Goal: Task Accomplishment & Management: Complete application form

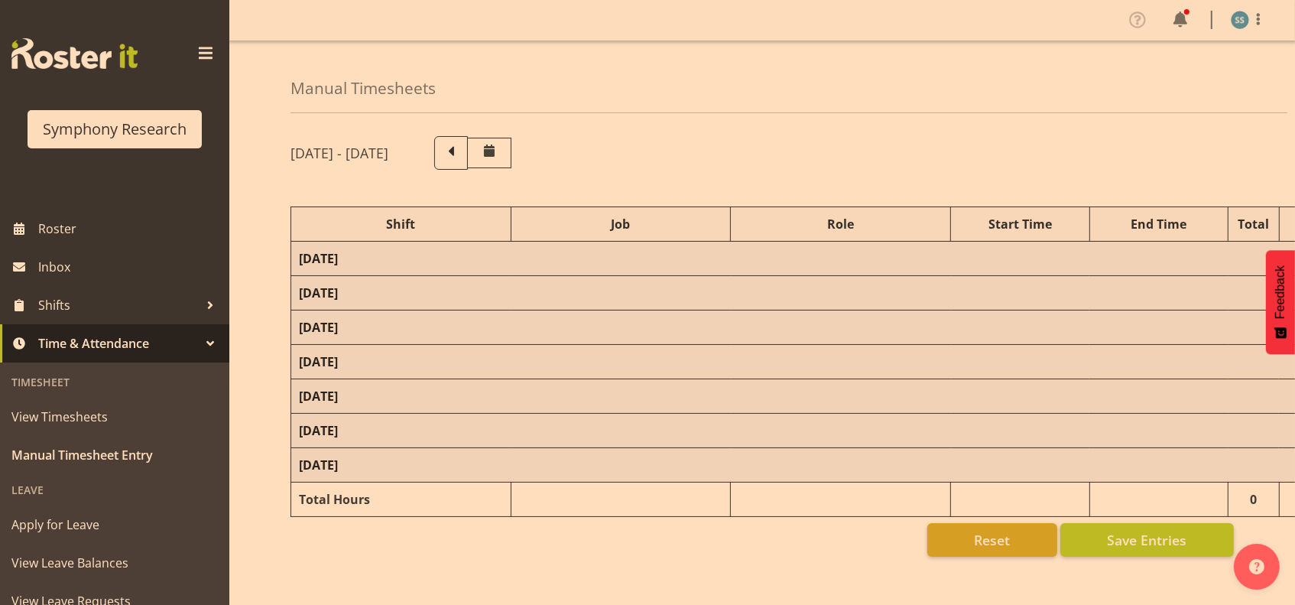
select select "26078"
select select "10420"
select select "47"
select select "26078"
select select "10420"
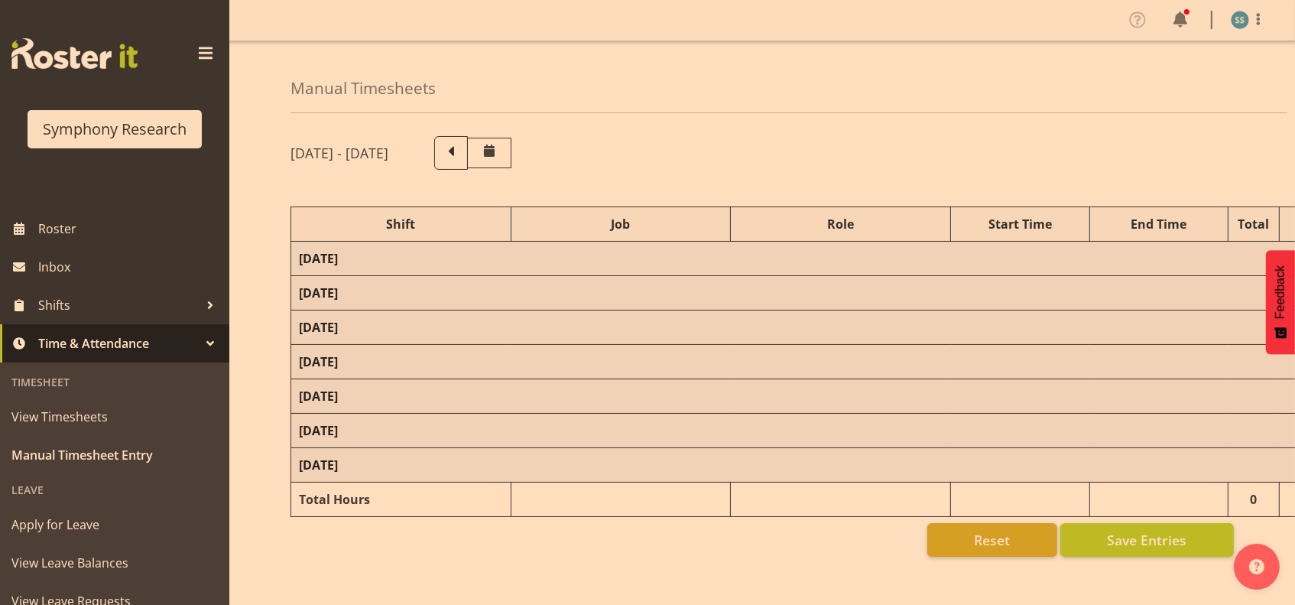
select select "47"
select select "48116"
select select "10239"
select select "47"
select select "48116"
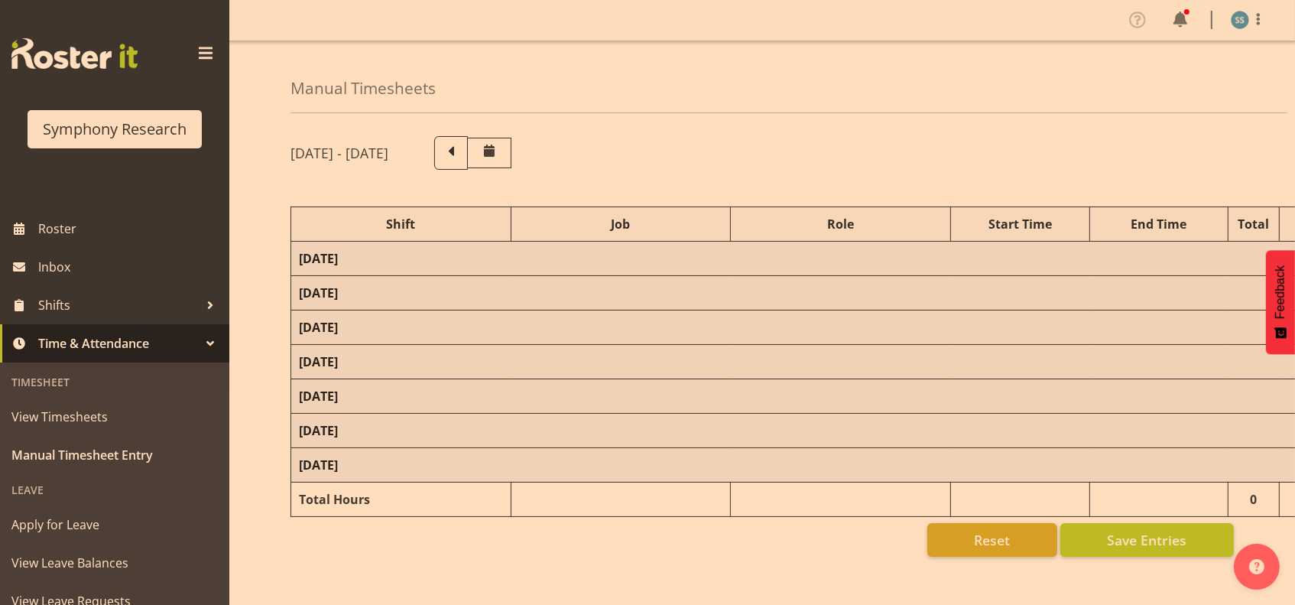
select select "10420"
select select "47"
select select "48116"
select select "10239"
select select "47"
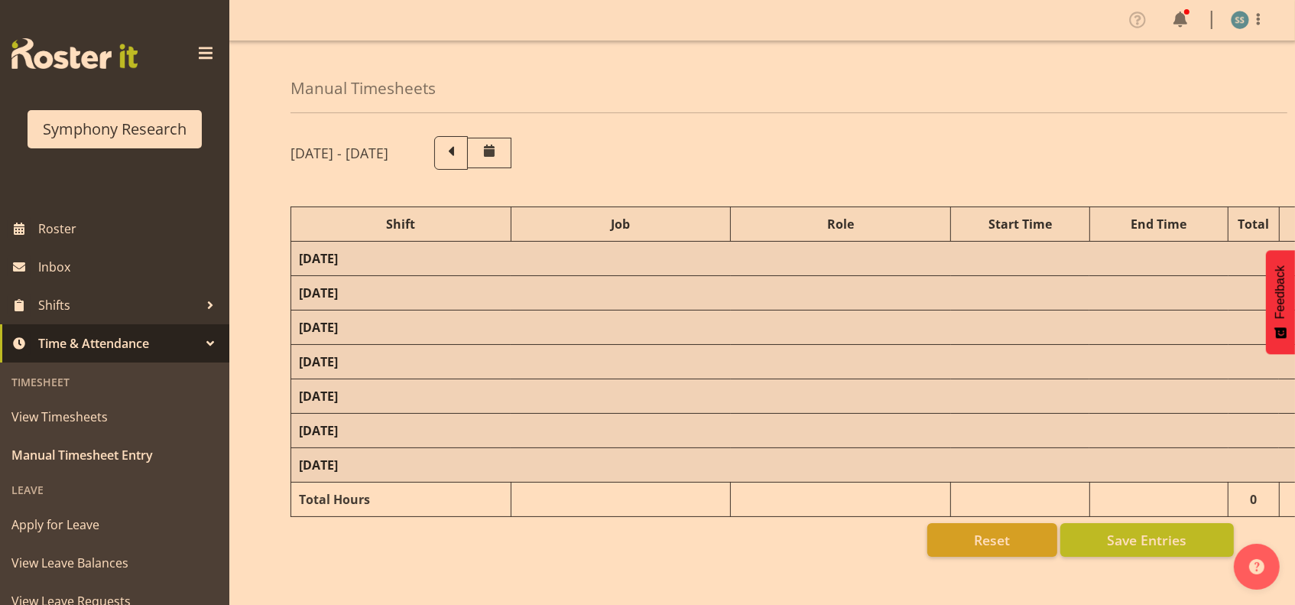
select select "26078"
select select "10239"
select select "47"
select select "9699"
select select "10499"
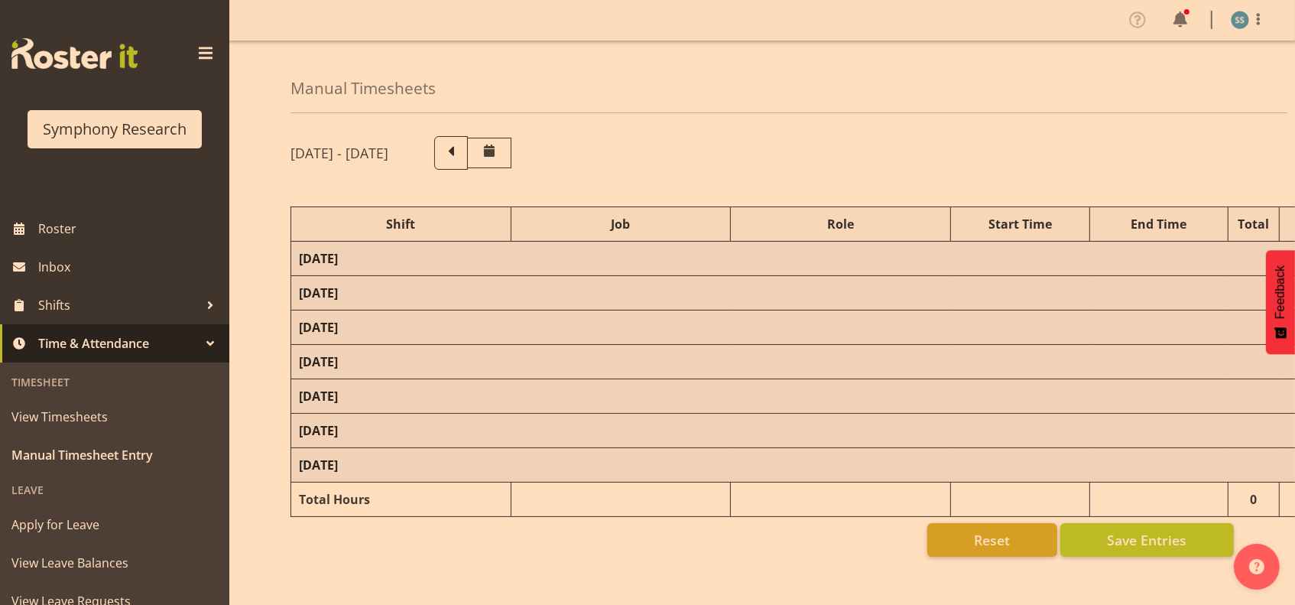
select select "47"
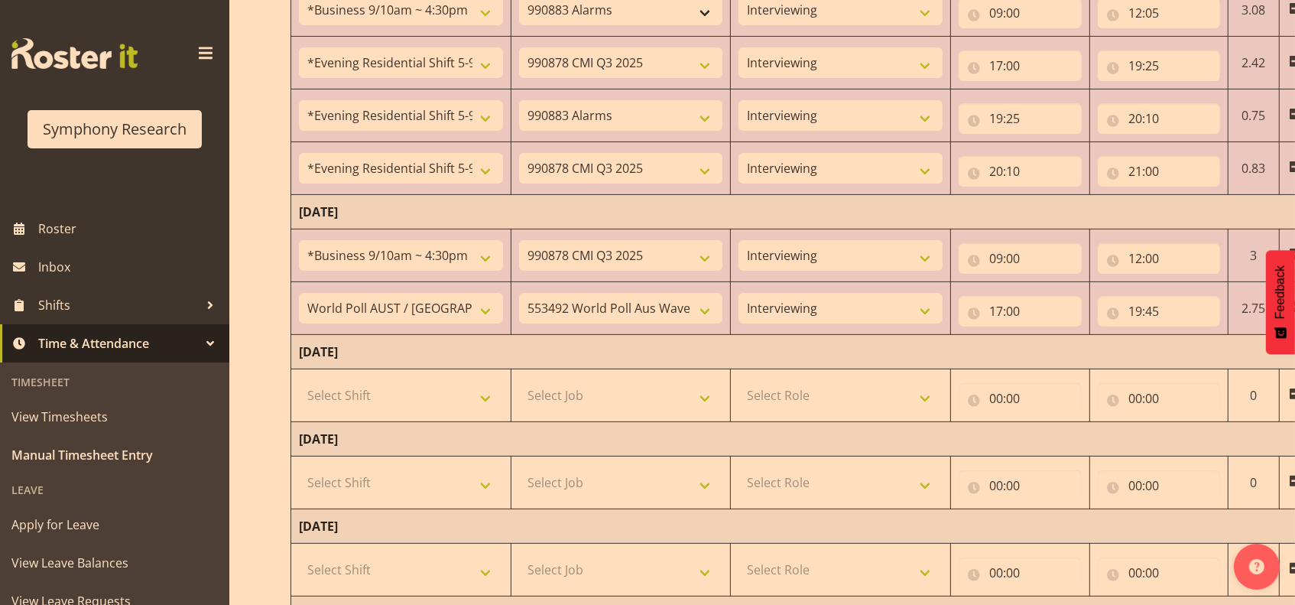
scroll to position [407, 0]
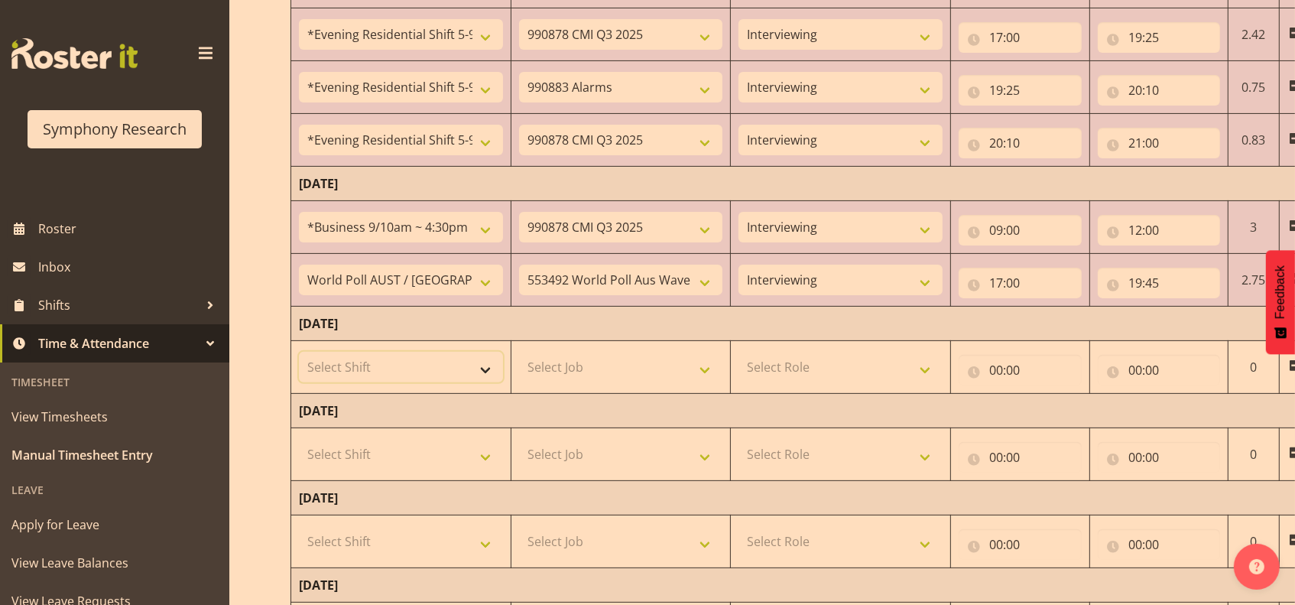
click at [489, 363] on select "Select Shift !!Project Briefing (Job to be assigned) !!Weekend Residential (Ros…" at bounding box center [401, 367] width 204 height 31
select select "70711"
click at [299, 352] on select "Select Shift !!Project Briefing (Job to be assigned) !!Weekend Residential (Ros…" at bounding box center [401, 367] width 204 height 31
click at [707, 370] on select "Select Job 550060 IF Admin 553492 World Poll Aus Wave 2 Main 2025 553500 BFM [D…" at bounding box center [621, 367] width 204 height 31
select select "10239"
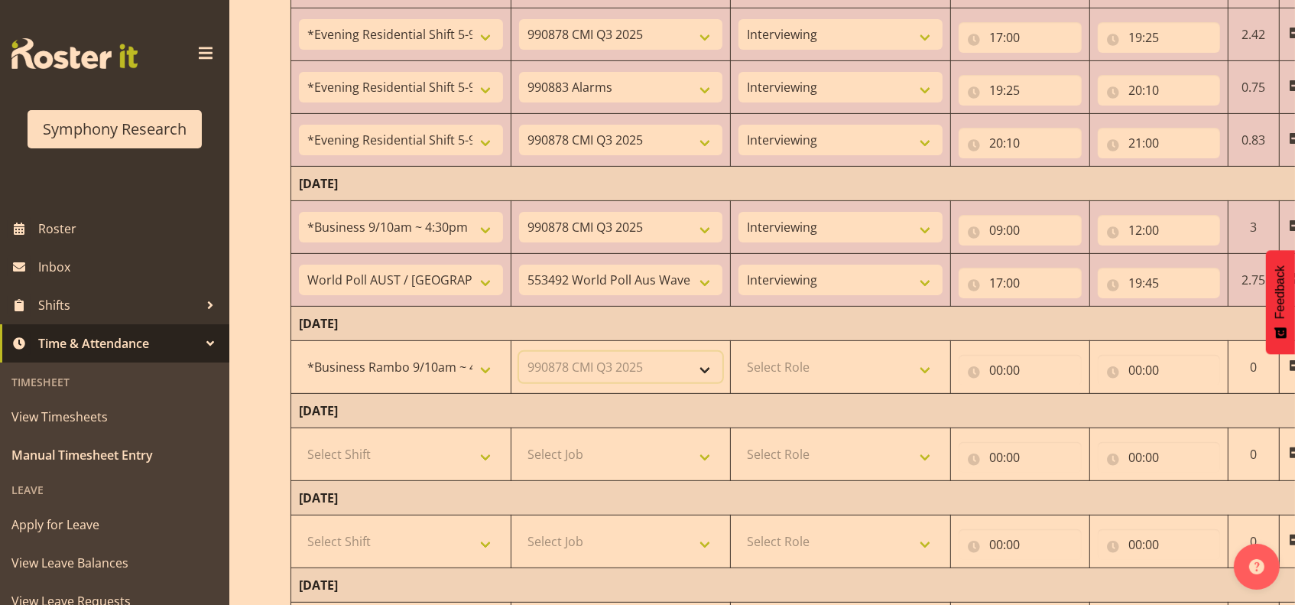
click at [519, 352] on select "Select Job 550060 IF Admin 553492 World Poll Aus Wave 2 Main 2025 553500 BFM [D…" at bounding box center [621, 367] width 204 height 31
click at [923, 365] on select "Select Role Briefing Interviewing" at bounding box center [840, 367] width 204 height 31
select select "47"
click at [738, 352] on select "Select Role Briefing Interviewing" at bounding box center [840, 367] width 204 height 31
click at [989, 370] on input "00:00" at bounding box center [1020, 370] width 123 height 31
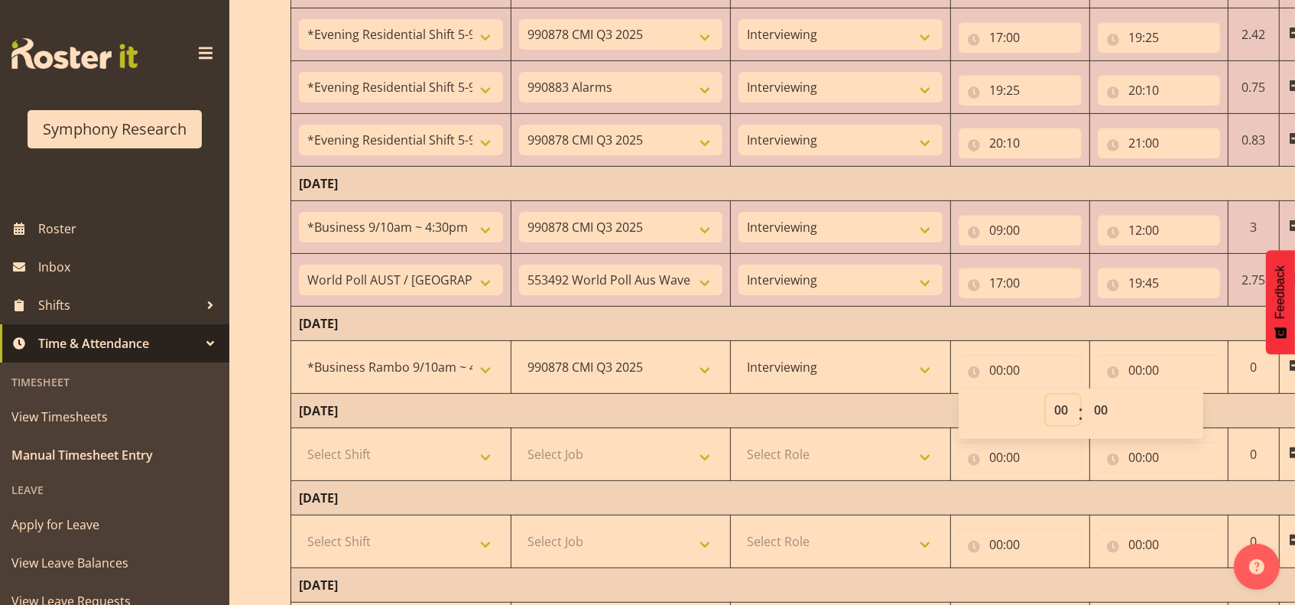
click at [1059, 413] on select "00 01 02 03 04 05 06 07 08 09 10 11 12 13 14 15 16 17 18 19 20 21 22 23" at bounding box center [1063, 409] width 34 height 31
select select "9"
click at [1046, 394] on select "00 01 02 03 04 05 06 07 08 09 10 11 12 13 14 15 16 17 18 19 20 21 22 23" at bounding box center [1063, 409] width 34 height 31
type input "09:00"
click at [1139, 367] on input "00:00" at bounding box center [1159, 370] width 123 height 31
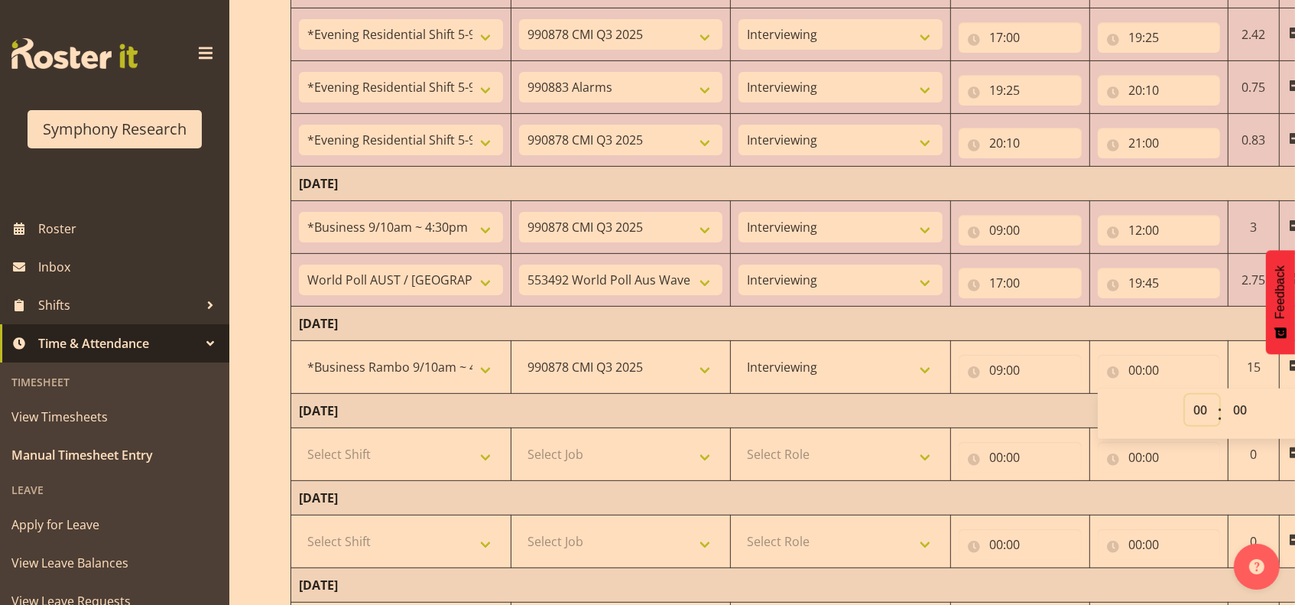
click at [1204, 411] on select "00 01 02 03 04 05 06 07 08 09 10 11 12 13 14 15 16 17 18 19 20 21 22 23" at bounding box center [1202, 409] width 34 height 31
select select "12"
click at [1185, 394] on select "00 01 02 03 04 05 06 07 08 09 10 11 12 13 14 15 16 17 18 19 20 21 22 23" at bounding box center [1202, 409] width 34 height 31
type input "12:00"
click at [197, 52] on span at bounding box center [205, 53] width 24 height 24
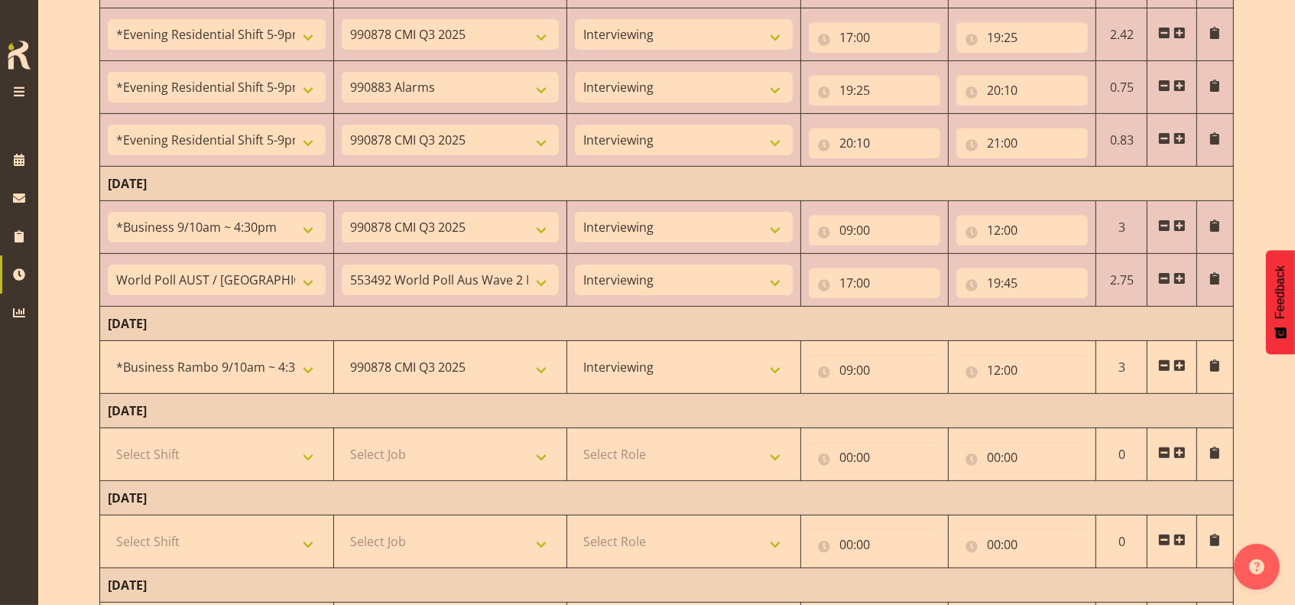
click at [1176, 362] on span at bounding box center [1179, 365] width 12 height 12
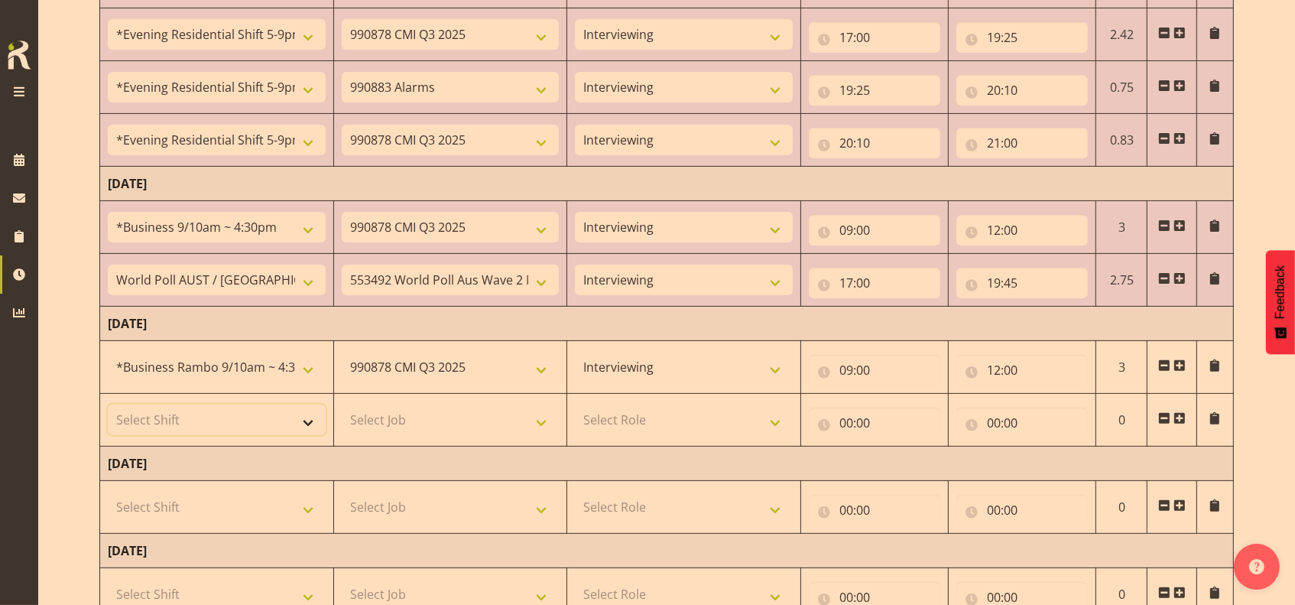
click at [312, 424] on select "Select Shift !!Project Briefing (Job to be assigned) !!Weekend Residential (Ros…" at bounding box center [217, 419] width 218 height 31
select select "48116"
click at [108, 404] on select "Select Shift !!Project Briefing (Job to be assigned) !!Weekend Residential (Ros…" at bounding box center [217, 419] width 218 height 31
click at [552, 424] on select "Select Job 550060 IF Admin 553492 World Poll Aus Wave 2 Main 2025 553500 BFM [D…" at bounding box center [451, 419] width 218 height 31
select select "9426"
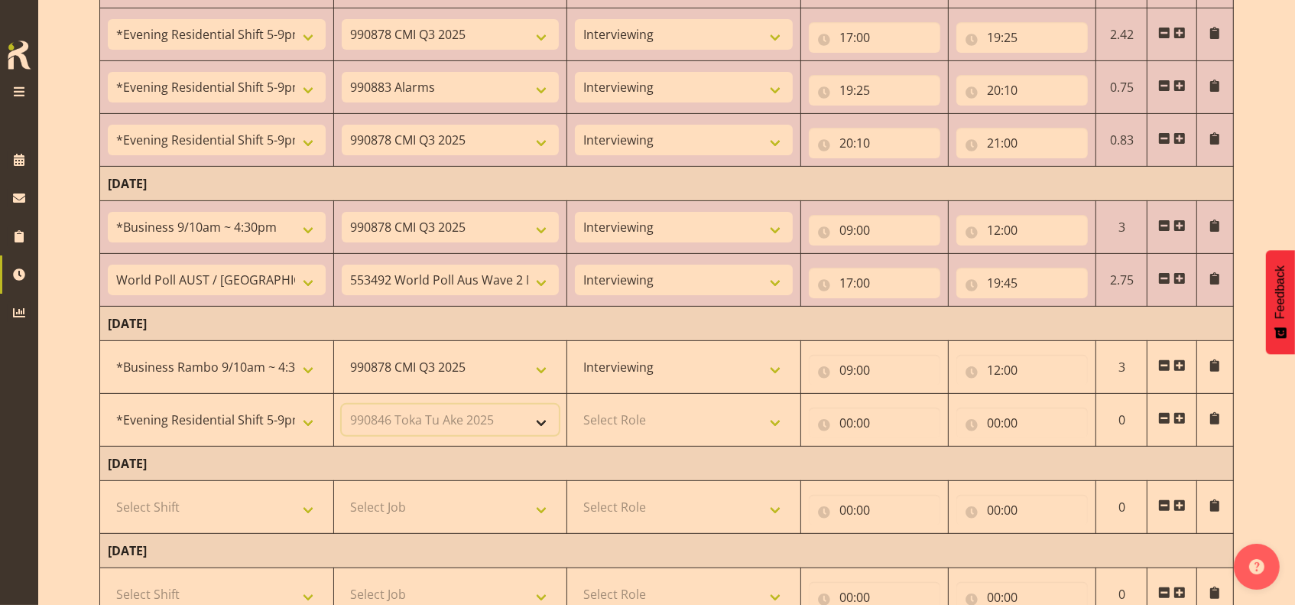
click at [342, 404] on select "Select Job 550060 IF Admin 553492 World Poll Aus Wave 2 Main 2025 553500 BFM [D…" at bounding box center [451, 419] width 218 height 31
click at [776, 419] on select "Select Role Briefing Interviewing" at bounding box center [684, 419] width 218 height 31
select select "47"
click at [575, 404] on select "Select Role Briefing Interviewing" at bounding box center [684, 419] width 218 height 31
click at [850, 421] on input "00:00" at bounding box center [874, 422] width 131 height 31
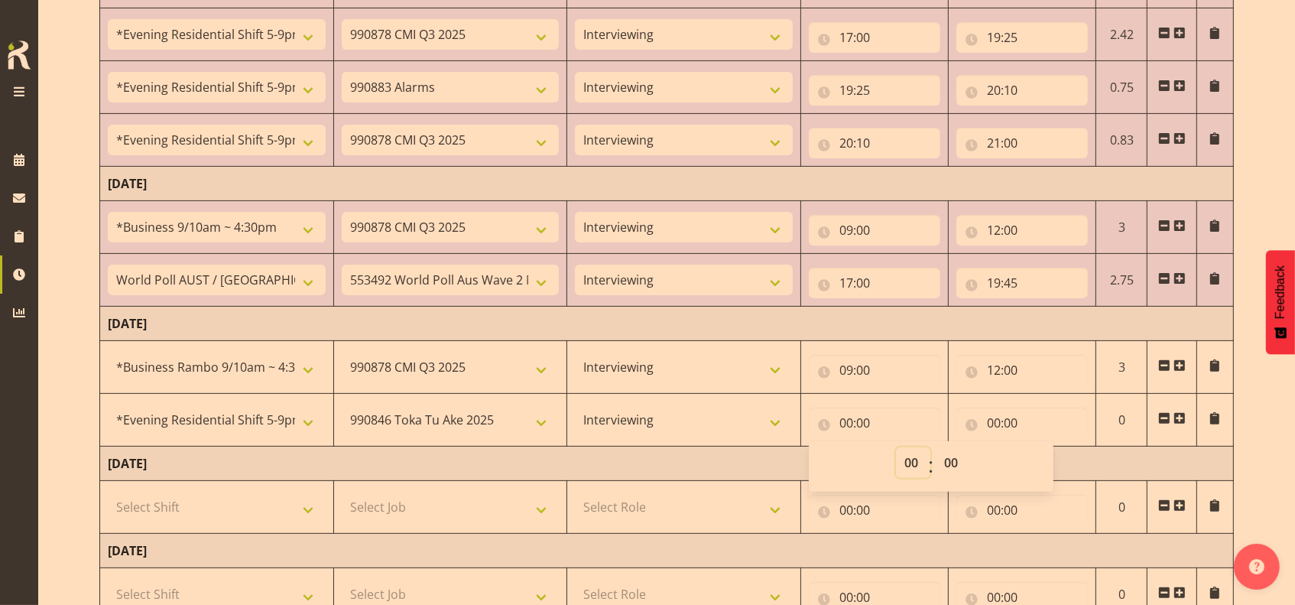
click at [915, 460] on select "00 01 02 03 04 05 06 07 08 09 10 11 12 13 14 15 16 17 18 19 20 21 22 23" at bounding box center [913, 462] width 34 height 31
select select "17"
click at [896, 447] on select "00 01 02 03 04 05 06 07 08 09 10 11 12 13 14 15 16 17 18 19 20 21 22 23" at bounding box center [913, 462] width 34 height 31
type input "17:00"
click at [995, 420] on input "00:00" at bounding box center [1021, 422] width 131 height 31
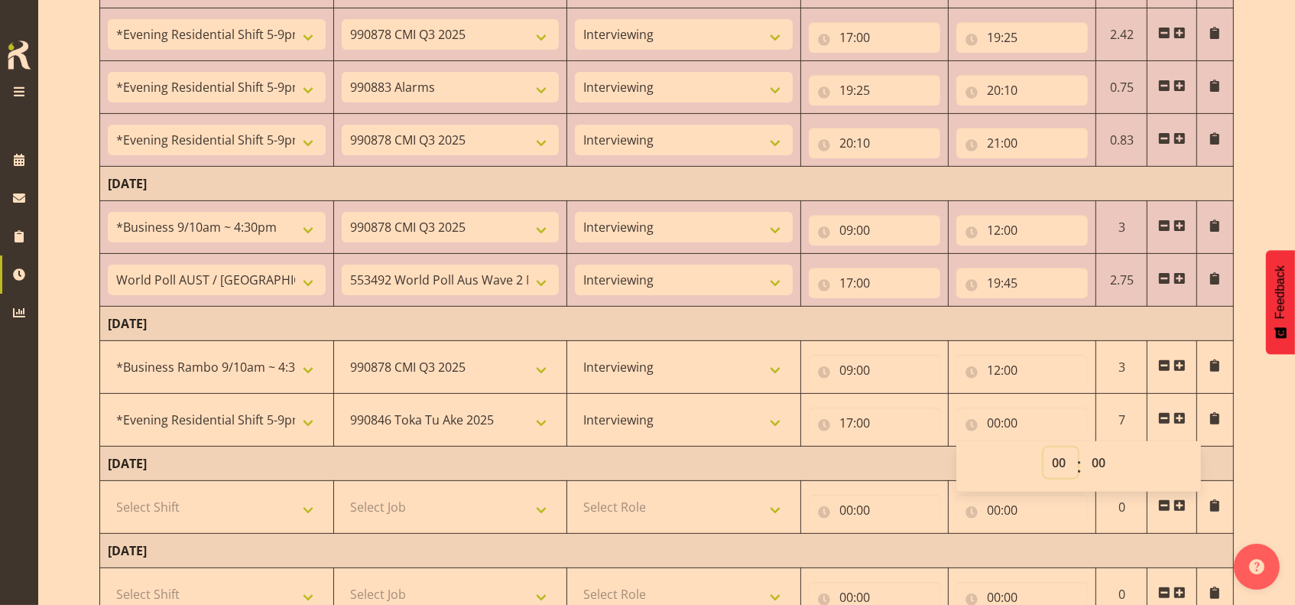
click at [1058, 462] on select "00 01 02 03 04 05 06 07 08 09 10 11 12 13 14 15 16 17 18 19 20 21 22 23" at bounding box center [1061, 462] width 34 height 31
select select "20"
click at [1044, 447] on select "00 01 02 03 04 05 06 07 08 09 10 11 12 13 14 15 16 17 18 19 20 21 22 23" at bounding box center [1061, 462] width 34 height 31
type input "20:00"
click at [1183, 416] on span at bounding box center [1179, 418] width 12 height 12
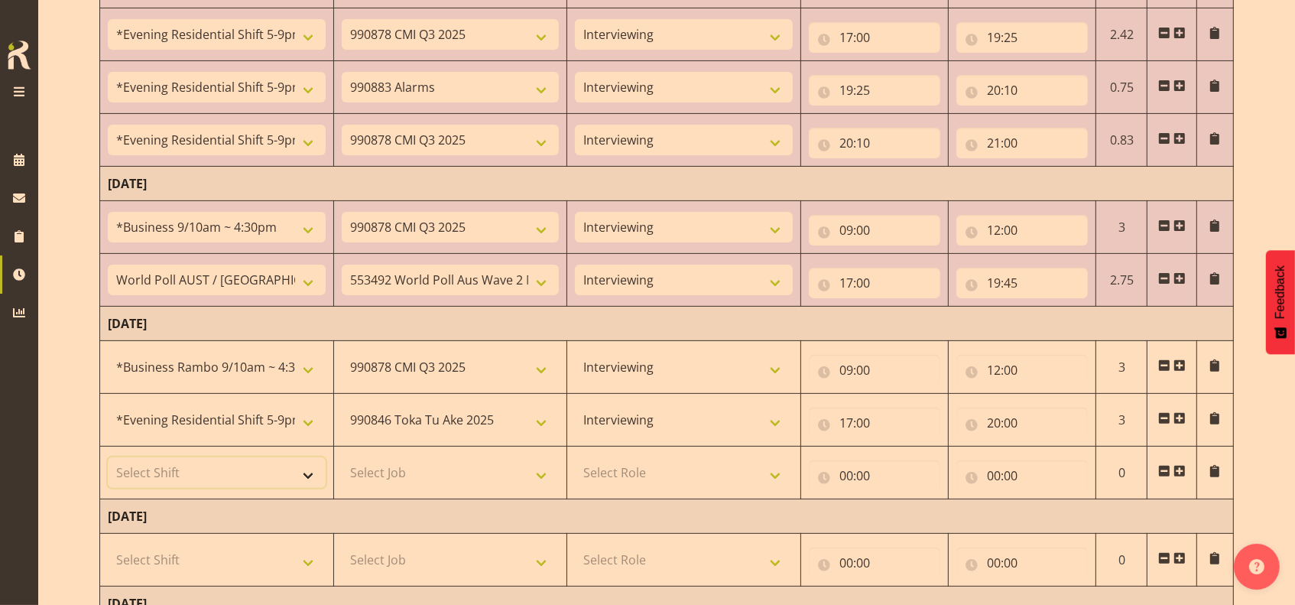
click at [307, 474] on select "Select Shift !!Project Briefing (Job to be assigned) !!Weekend Residential (Ros…" at bounding box center [217, 472] width 218 height 31
select select "48116"
click at [108, 457] on select "Select Shift !!Project Briefing (Job to be assigned) !!Weekend Residential (Ros…" at bounding box center [217, 472] width 218 height 31
click at [544, 473] on select "Select Job 550060 IF Admin 553492 World Poll Aus Wave 2 Main 2025 553500 BFM [D…" at bounding box center [451, 472] width 218 height 31
select select "9426"
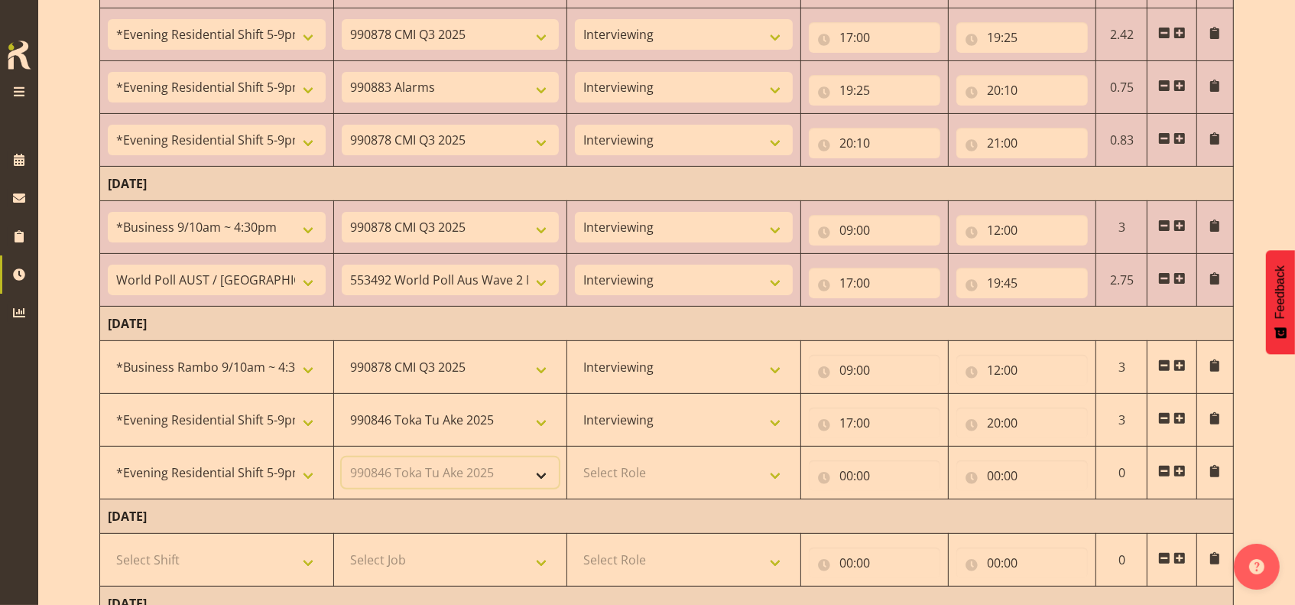
click at [342, 457] on select "Select Job 550060 IF Admin 553492 World Poll Aus Wave 2 Main 2025 553500 BFM [D…" at bounding box center [451, 472] width 218 height 31
click at [780, 476] on select "Select Role Briefing Interviewing" at bounding box center [684, 472] width 218 height 31
select select "47"
click at [575, 457] on select "Select Role Briefing Interviewing" at bounding box center [684, 472] width 218 height 31
click at [844, 474] on input "00:00" at bounding box center [874, 475] width 131 height 31
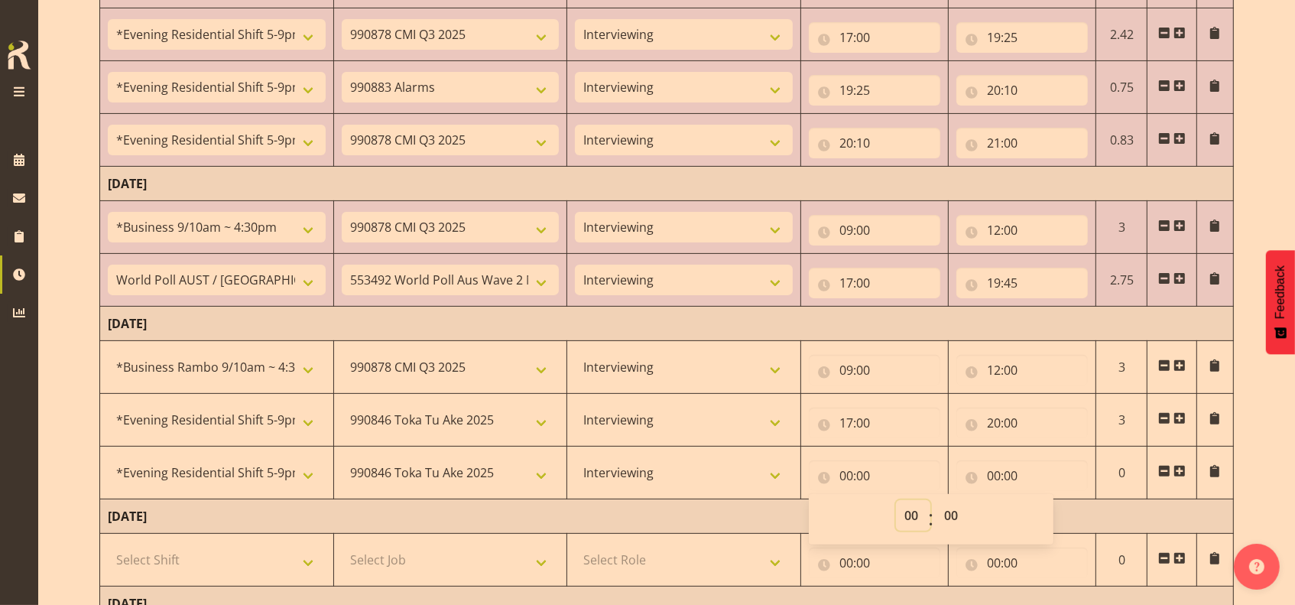
click at [905, 512] on select "00 01 02 03 04 05 06 07 08 09 10 11 12 13 14 15 16 17 18 19 20 21 22 23" at bounding box center [913, 515] width 34 height 31
select select "20"
click at [896, 500] on select "00 01 02 03 04 05 06 07 08 09 10 11 12 13 14 15 16 17 18 19 20 21 22 23" at bounding box center [913, 515] width 34 height 31
type input "20:00"
click at [947, 510] on select "00 01 02 03 04 05 06 07 08 09 10 11 12 13 14 15 16 17 18 19 20 21 22 23 24 25 2…" at bounding box center [953, 515] width 34 height 31
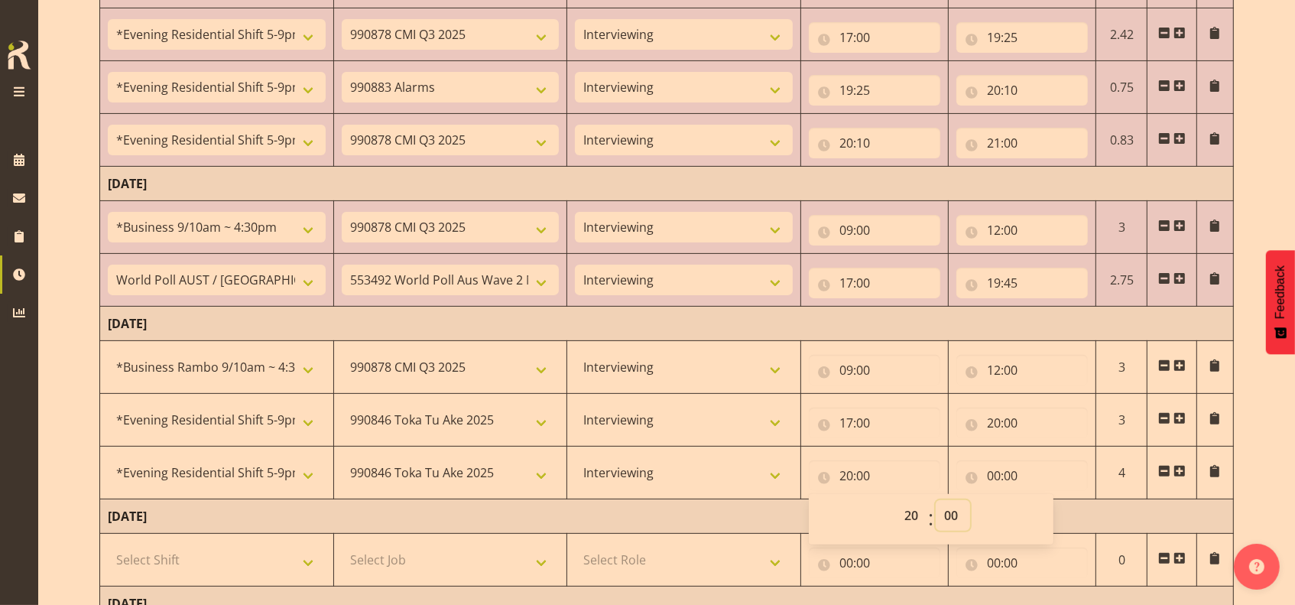
select select "30"
click at [936, 500] on select "00 01 02 03 04 05 06 07 08 09 10 11 12 13 14 15 16 17 18 19 20 21 22 23 24 25 2…" at bounding box center [953, 515] width 34 height 31
type input "20:30"
click at [999, 475] on input "00:00" at bounding box center [1021, 475] width 131 height 31
click at [1060, 510] on select "00 01 02 03 04 05 06 07 08 09 10 11 12 13 14 15 16 17 18 19 20 21 22 23" at bounding box center [1061, 515] width 34 height 31
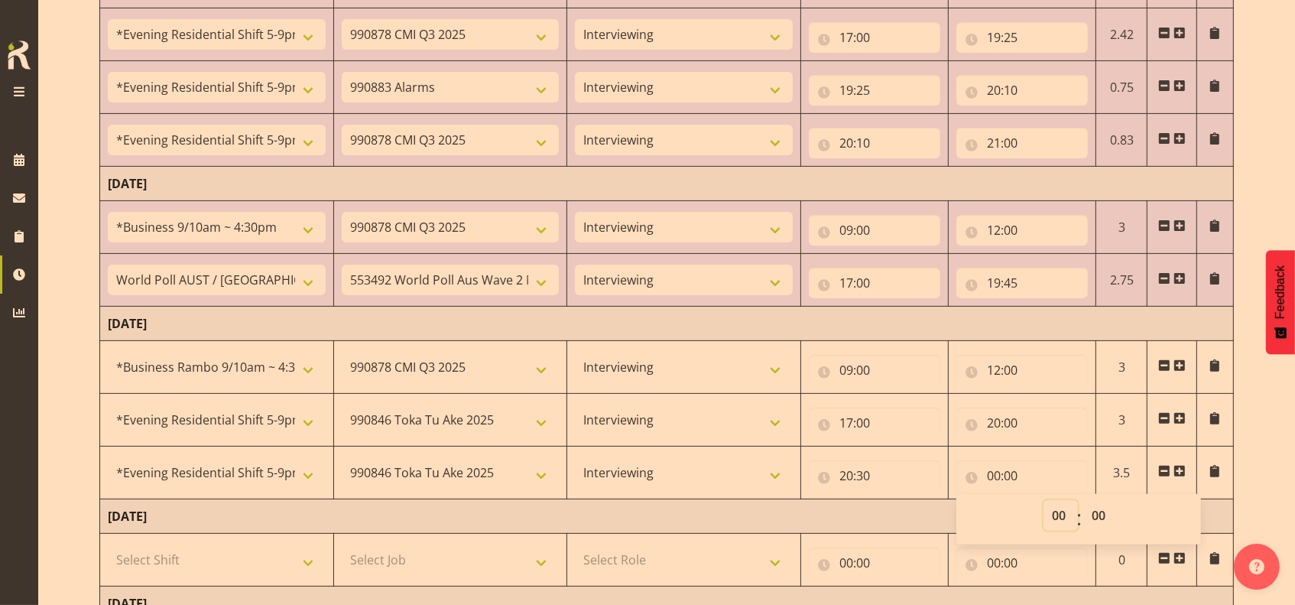
select select "21"
click at [1044, 500] on select "00 01 02 03 04 05 06 07 08 09 10 11 12 13 14 15 16 17 18 19 20 21 22 23" at bounding box center [1061, 515] width 34 height 31
type input "21:00"
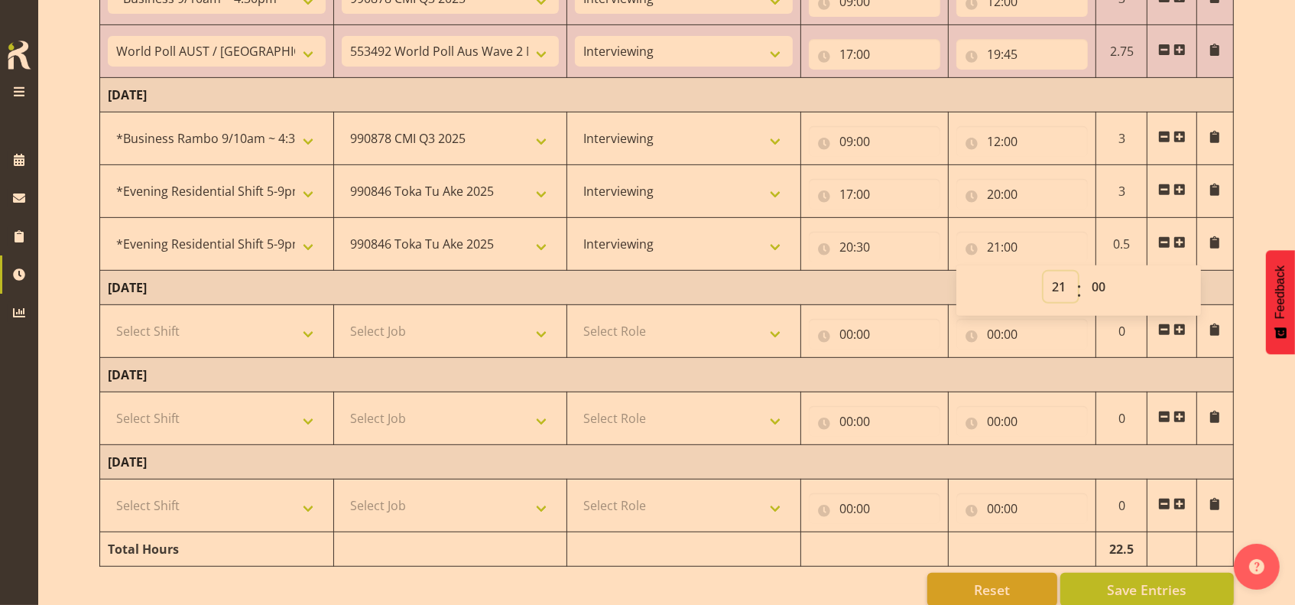
scroll to position [662, 0]
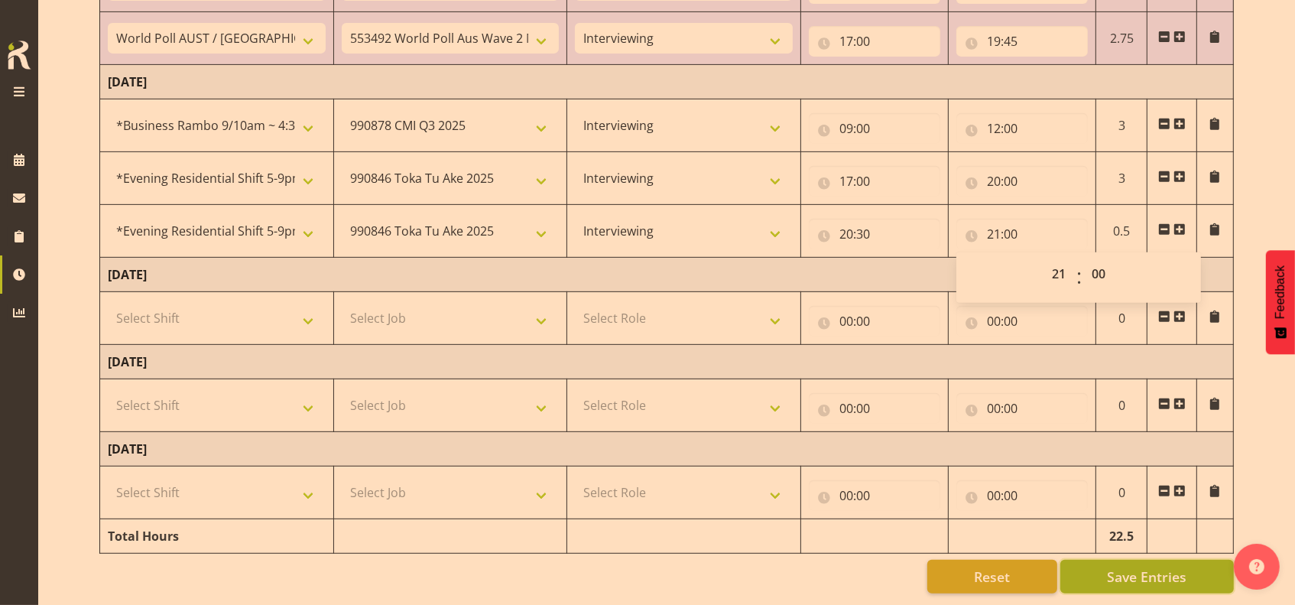
click at [1151, 566] on span "Save Entries" at bounding box center [1147, 576] width 80 height 20
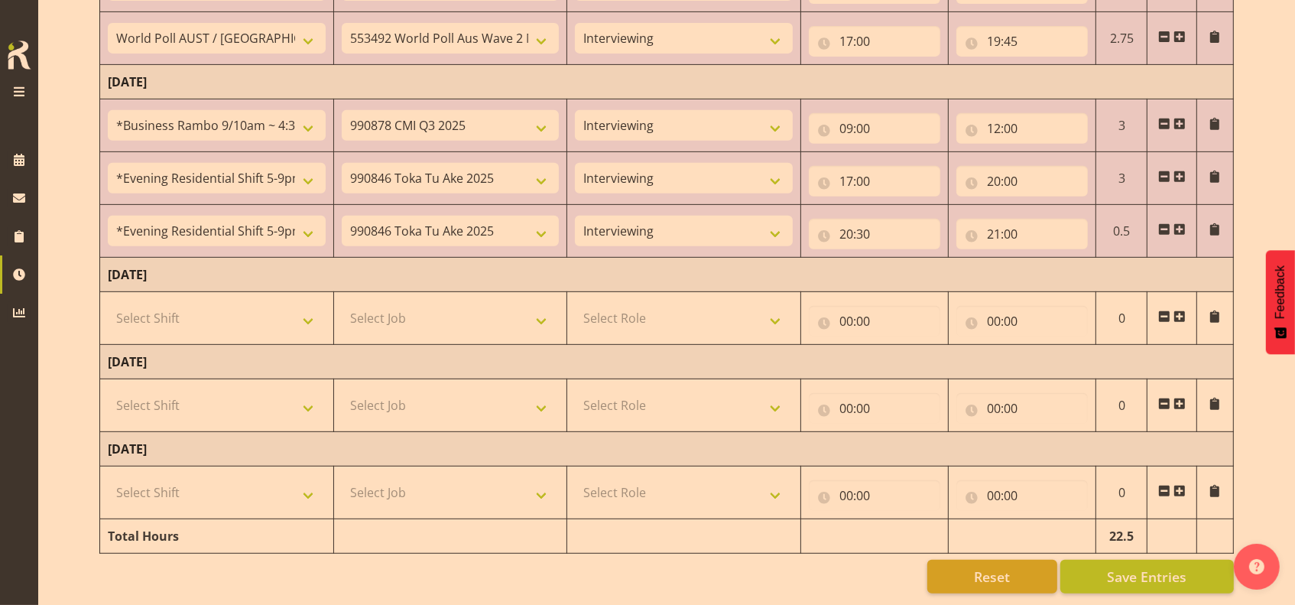
click at [1183, 223] on span at bounding box center [1179, 229] width 12 height 12
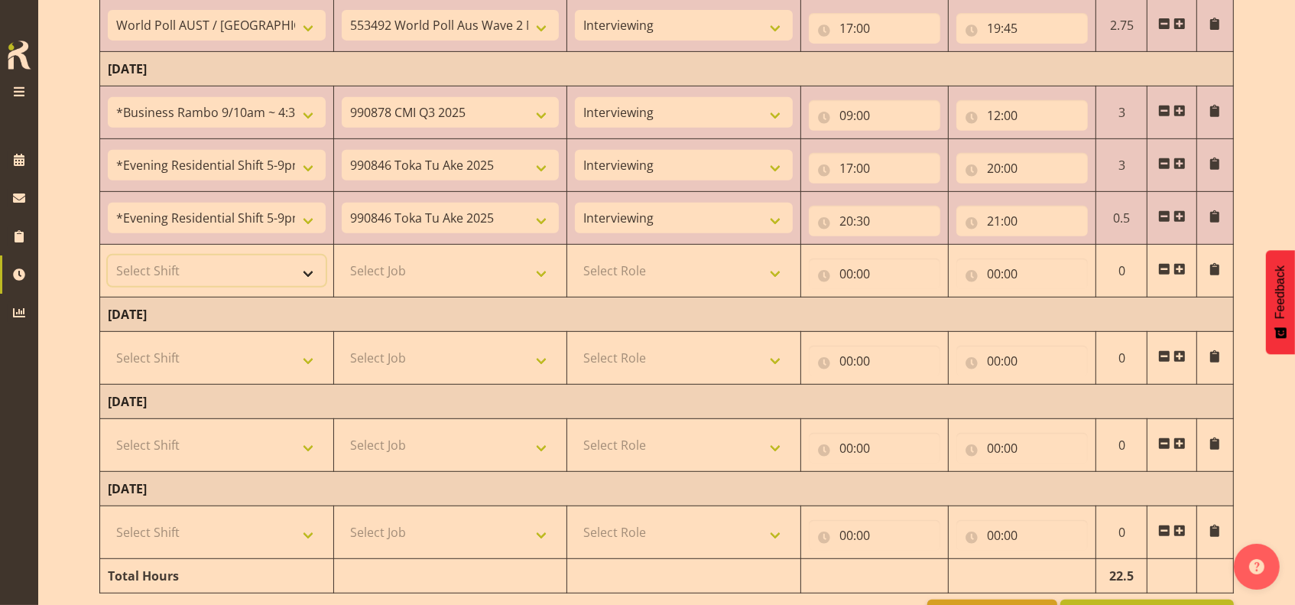
click at [306, 266] on select "Select Shift !!Project Briefing (Job to be assigned) !!Weekend Residential (Ros…" at bounding box center [217, 270] width 218 height 31
select select "2404"
click at [108, 255] on select "Select Shift !!Project Briefing (Job to be assigned) !!Weekend Residential (Ros…" at bounding box center [217, 270] width 218 height 31
click at [544, 269] on select "Select Job 550060 IF Admin 553492 World Poll Aus Wave 2 Main 2025 553500 BFM [D…" at bounding box center [451, 270] width 218 height 31
select select "10499"
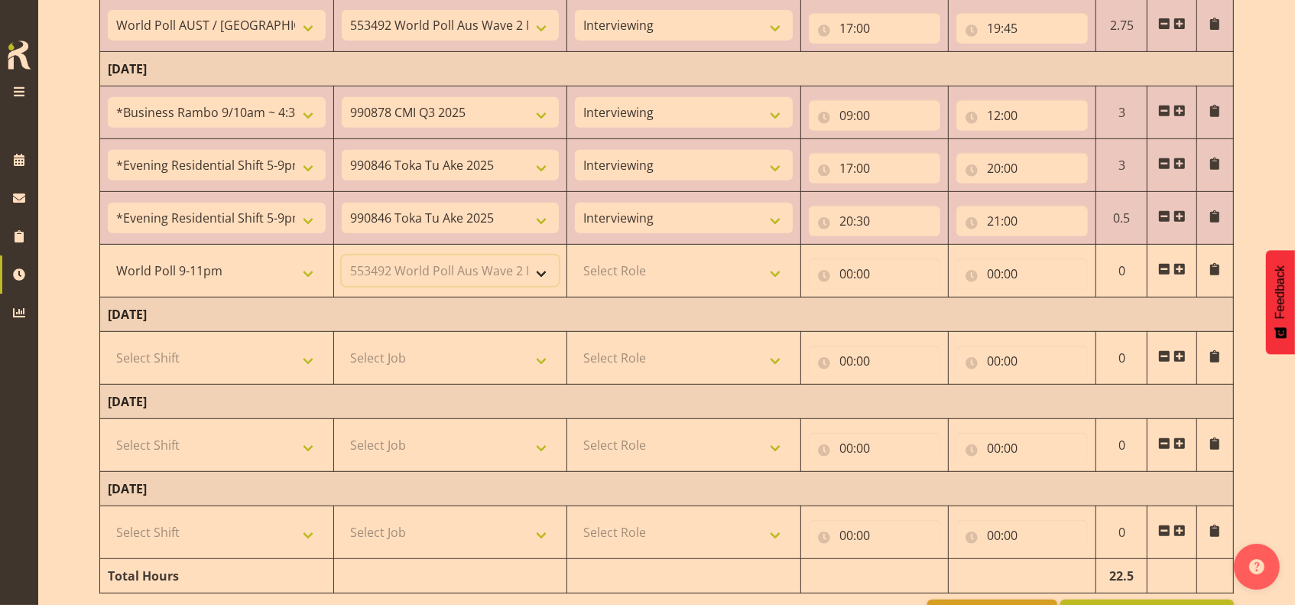
click at [342, 255] on select "Select Job 550060 IF Admin 553492 World Poll Aus Wave 2 Main 2025 553500 BFM [D…" at bounding box center [451, 270] width 218 height 31
click at [786, 269] on select "Select Role Briefing Interviewing" at bounding box center [684, 270] width 218 height 31
select select "47"
click at [575, 255] on select "Select Role Briefing Interviewing" at bounding box center [684, 270] width 218 height 31
click at [849, 273] on input "00:00" at bounding box center [874, 273] width 131 height 31
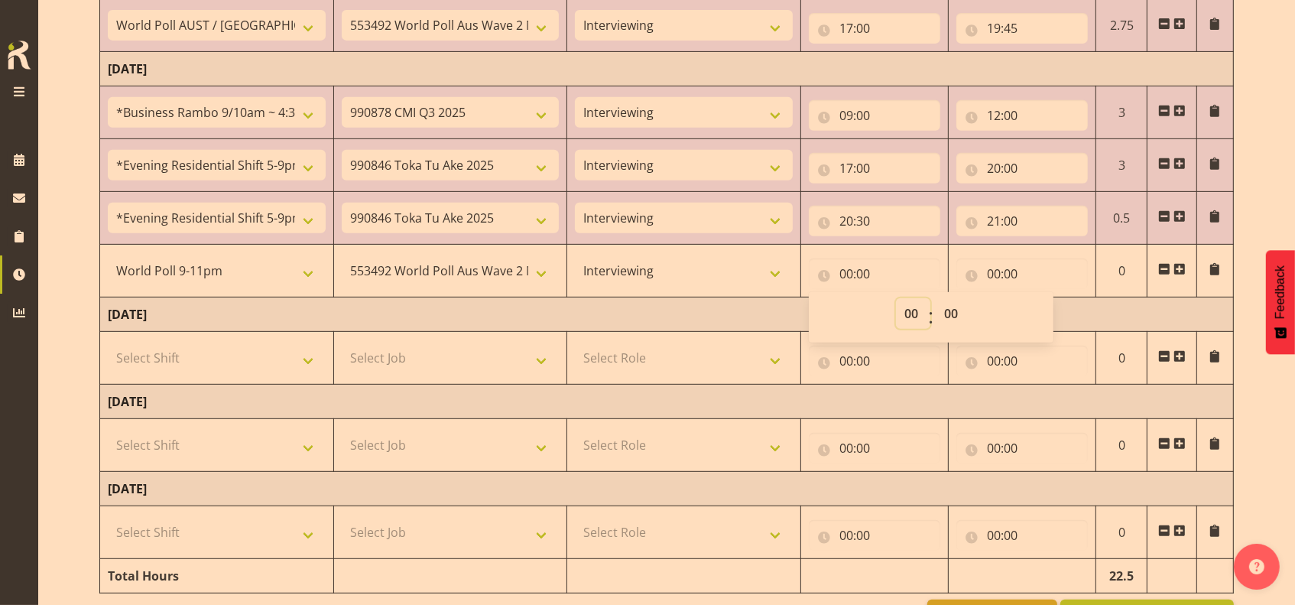
click at [914, 313] on select "00 01 02 03 04 05 06 07 08 09 10 11 12 13 14 15 16 17 18 19 20 21 22 23" at bounding box center [913, 313] width 34 height 31
select select "21"
click at [896, 298] on select "00 01 02 03 04 05 06 07 08 09 10 11 12 13 14 15 16 17 18 19 20 21 22 23" at bounding box center [913, 313] width 34 height 31
type input "21:00"
click at [987, 269] on input "00:00" at bounding box center [1021, 273] width 131 height 31
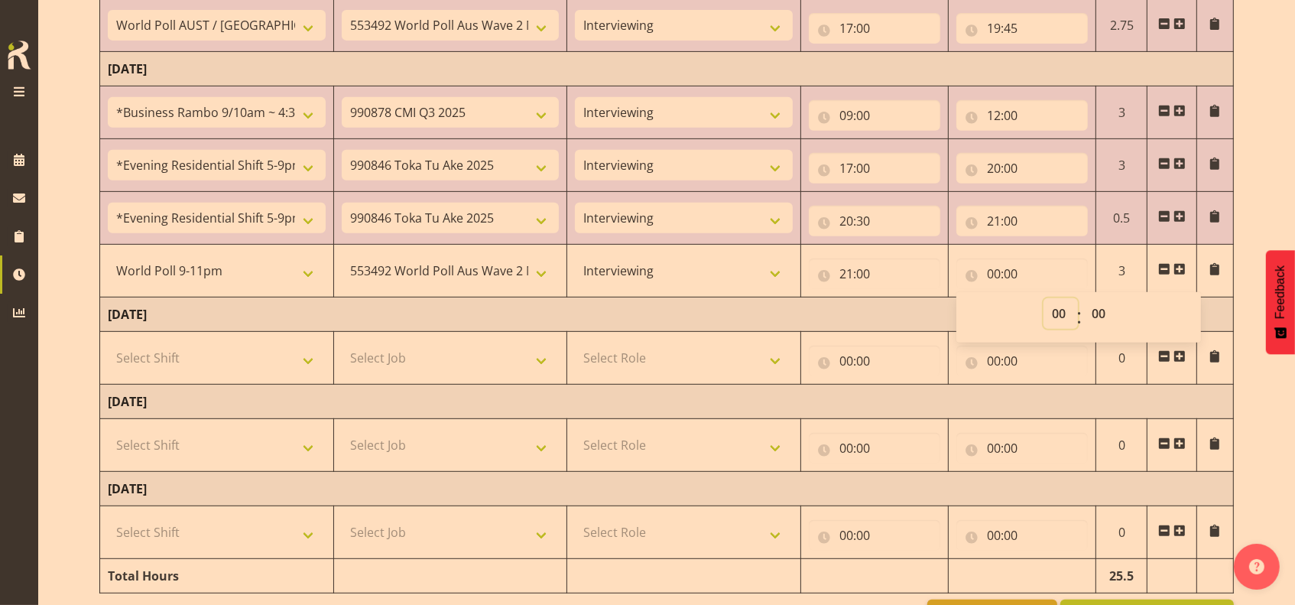
click at [1063, 308] on select "00 01 02 03 04 05 06 07 08 09 10 11 12 13 14 15 16 17 18 19 20 21 22 23" at bounding box center [1061, 313] width 34 height 31
select select "10"
click at [1044, 298] on select "00 01 02 03 04 05 06 07 08 09 10 11 12 13 14 15 16 17 18 19 20 21 22 23" at bounding box center [1061, 313] width 34 height 31
type input "10:00"
click at [1095, 310] on select "00 01 02 03 04 05 06 07 08 09 10 11 12 13 14 15 16 17 18 19 20 21 22 23 24 25 2…" at bounding box center [1100, 313] width 34 height 31
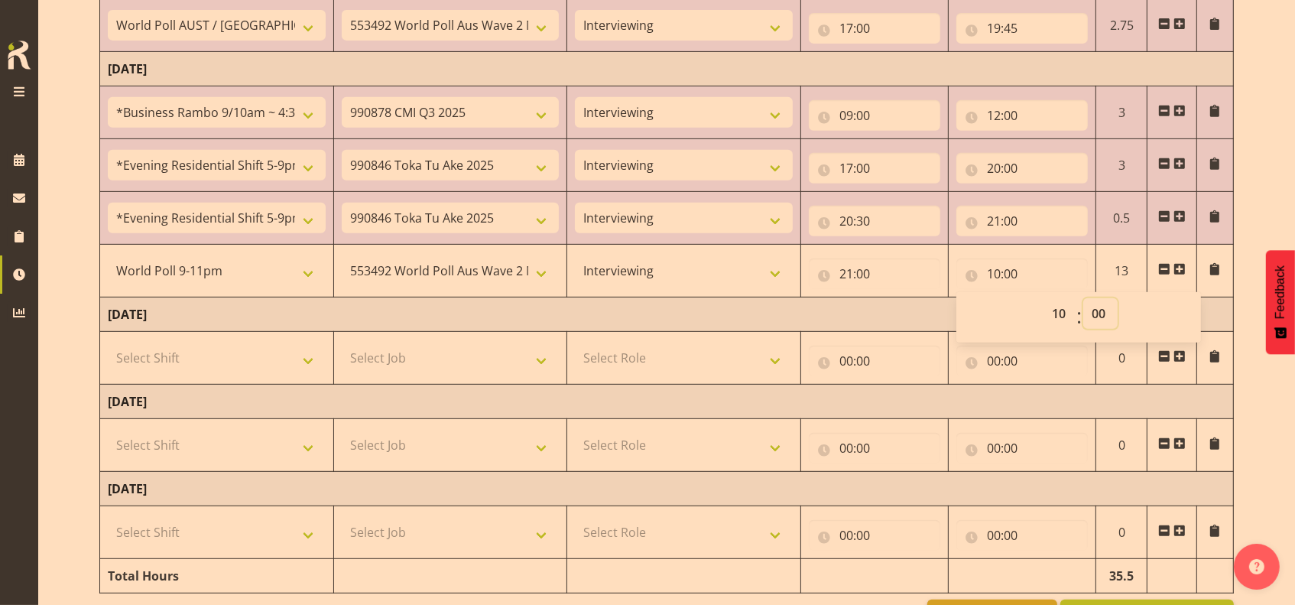
select select "30"
click at [1083, 298] on select "00 01 02 03 04 05 06 07 08 09 10 11 12 13 14 15 16 17 18 19 20 21 22 23 24 25 2…" at bounding box center [1100, 313] width 34 height 31
type input "10:30"
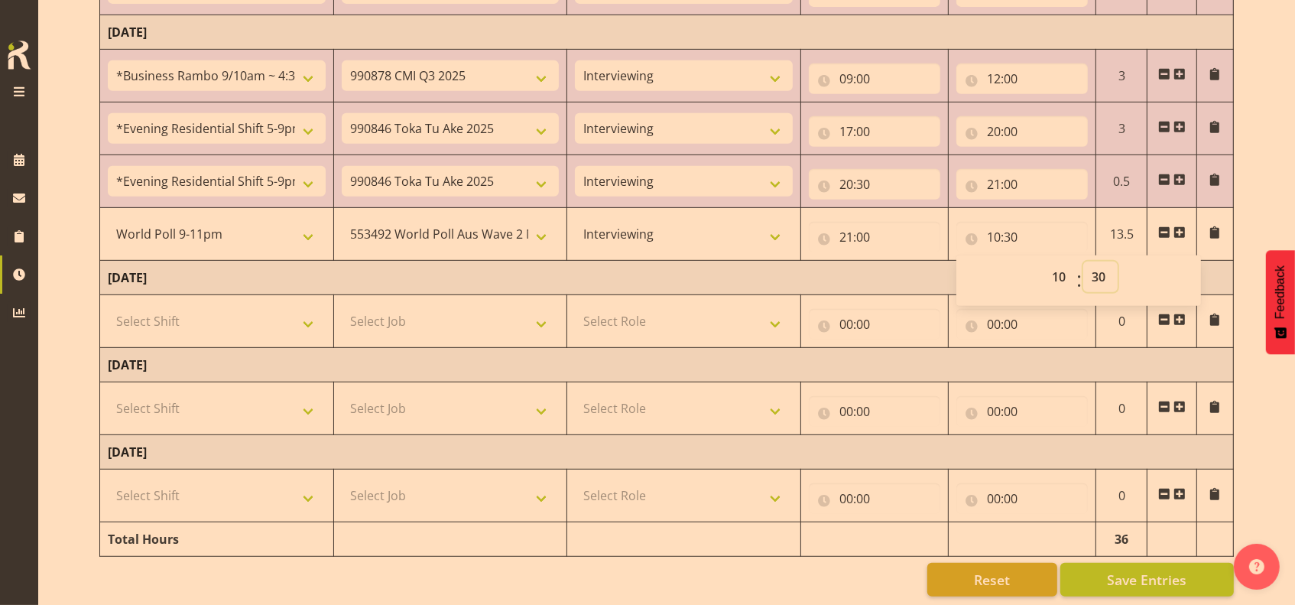
scroll to position [716, 0]
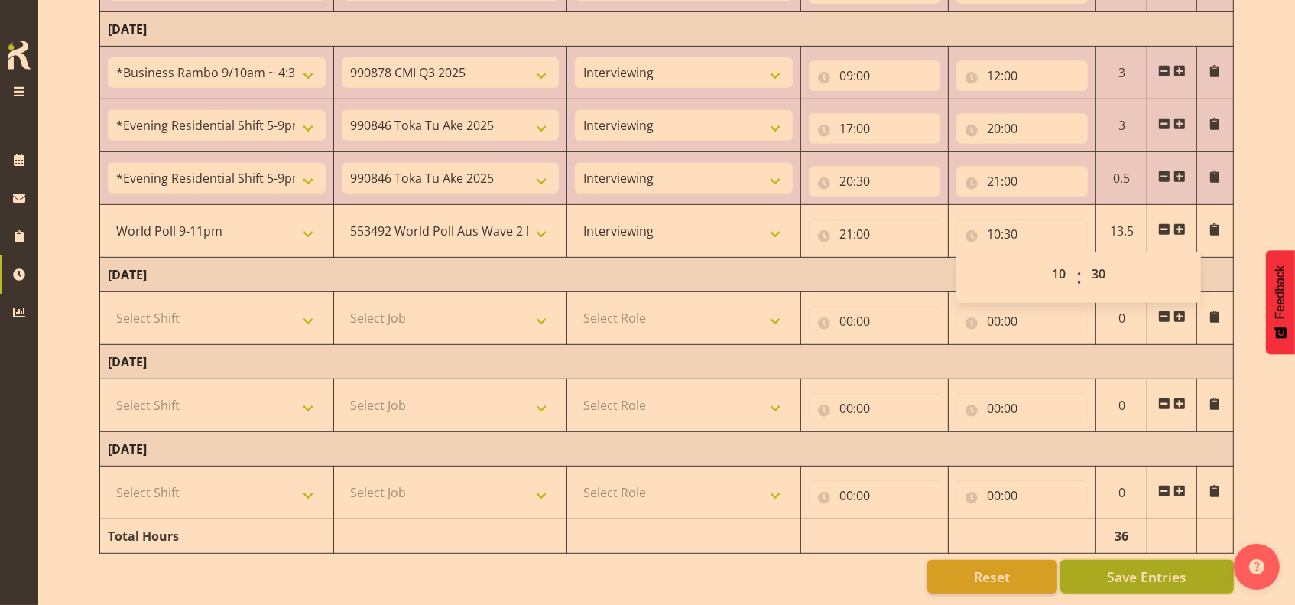
click at [1144, 566] on span "Save Entries" at bounding box center [1147, 576] width 80 height 20
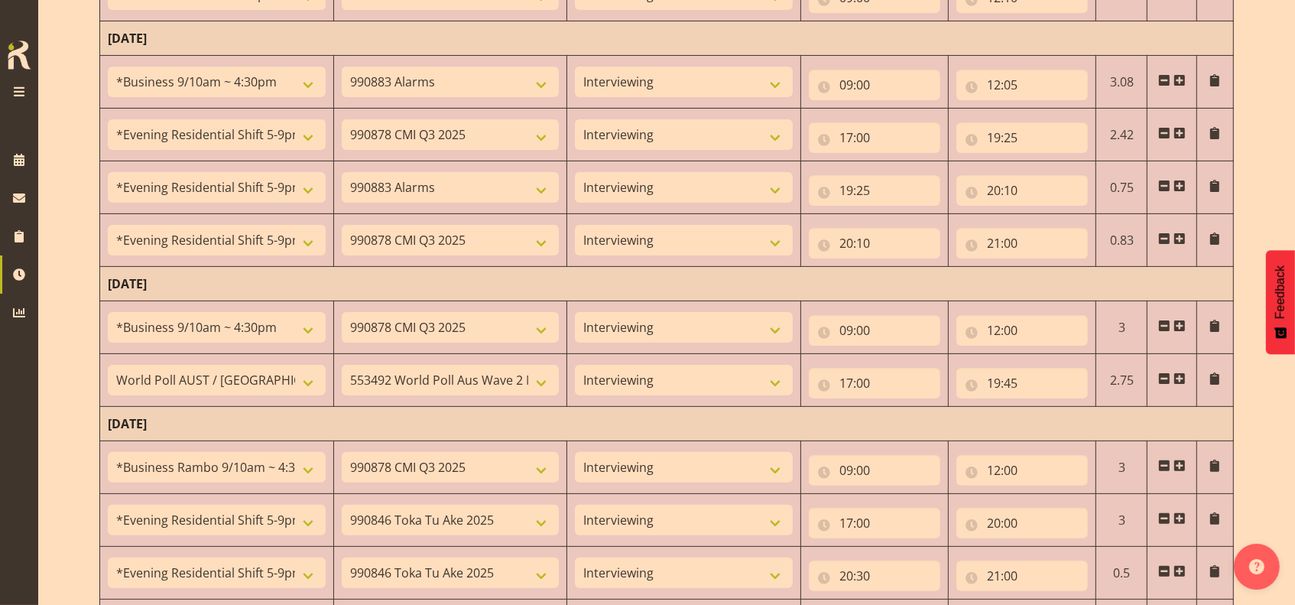
scroll to position [410, 0]
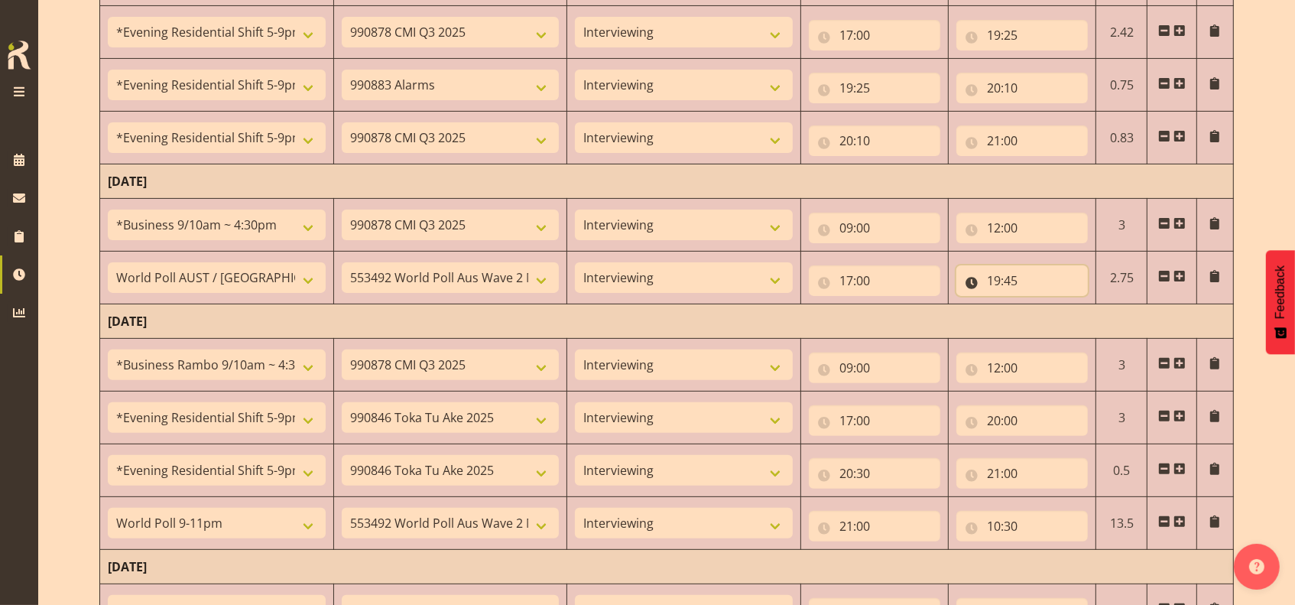
click at [995, 277] on input "19:45" at bounding box center [1021, 280] width 131 height 31
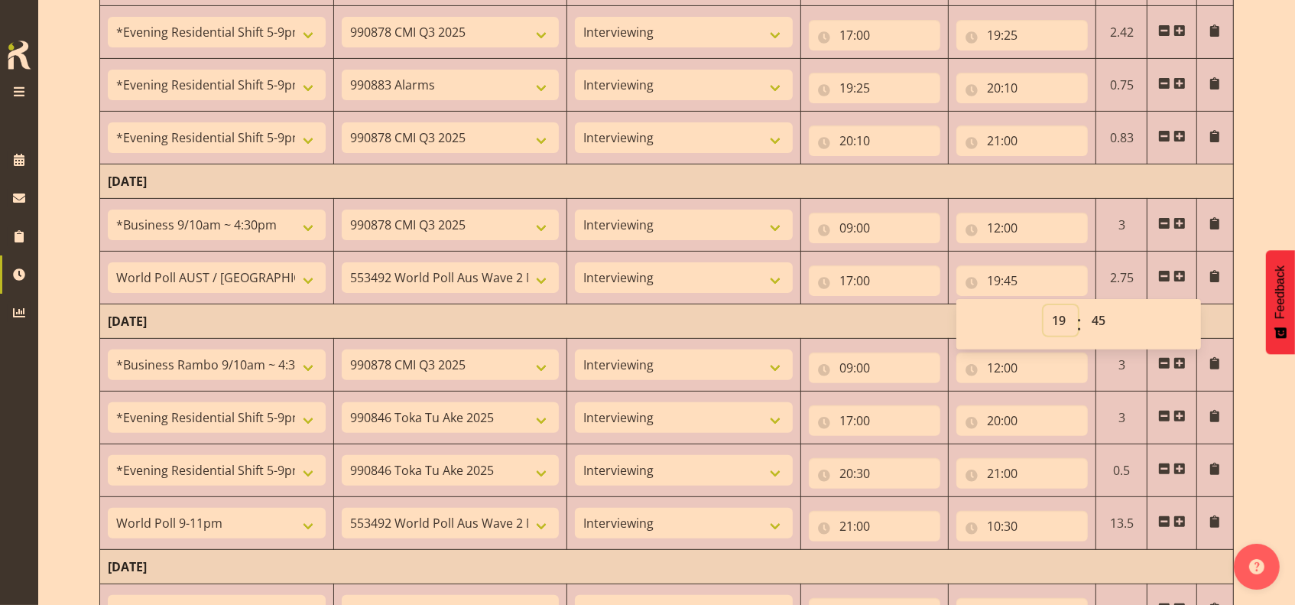
click at [1058, 317] on select "00 01 02 03 04 05 06 07 08 09 10 11 12 13 14 15 16 17 18 19 20 21 22 23" at bounding box center [1061, 320] width 34 height 31
click at [913, 312] on td "[DATE]" at bounding box center [667, 321] width 1134 height 34
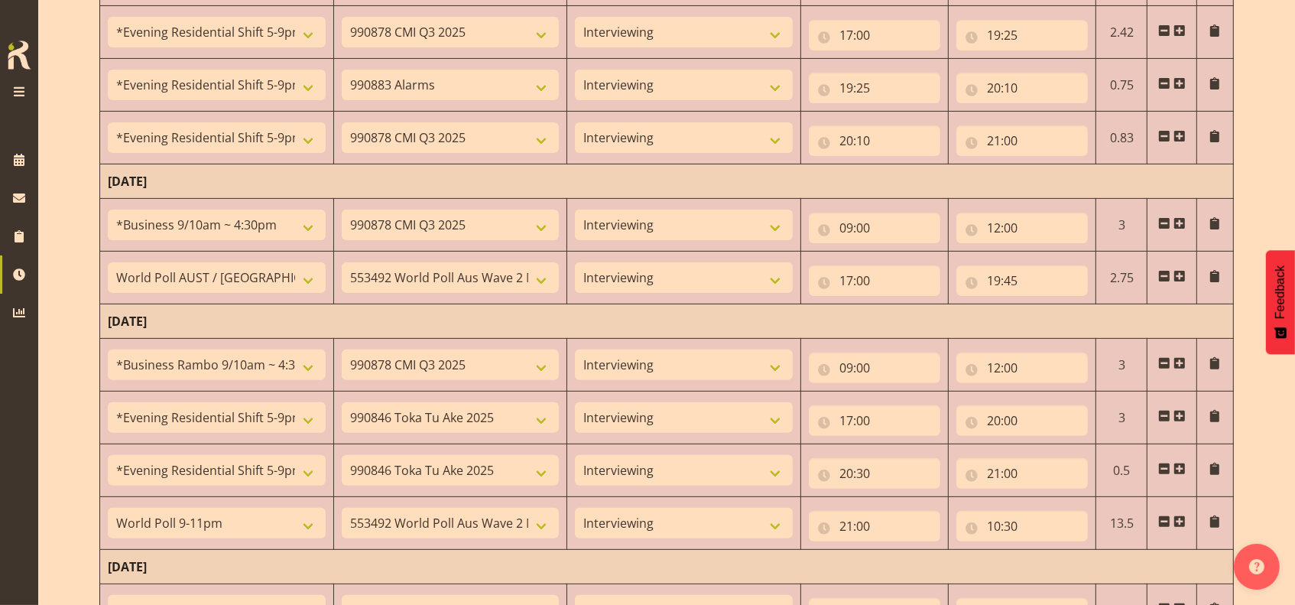
click at [1181, 272] on span at bounding box center [1179, 276] width 12 height 12
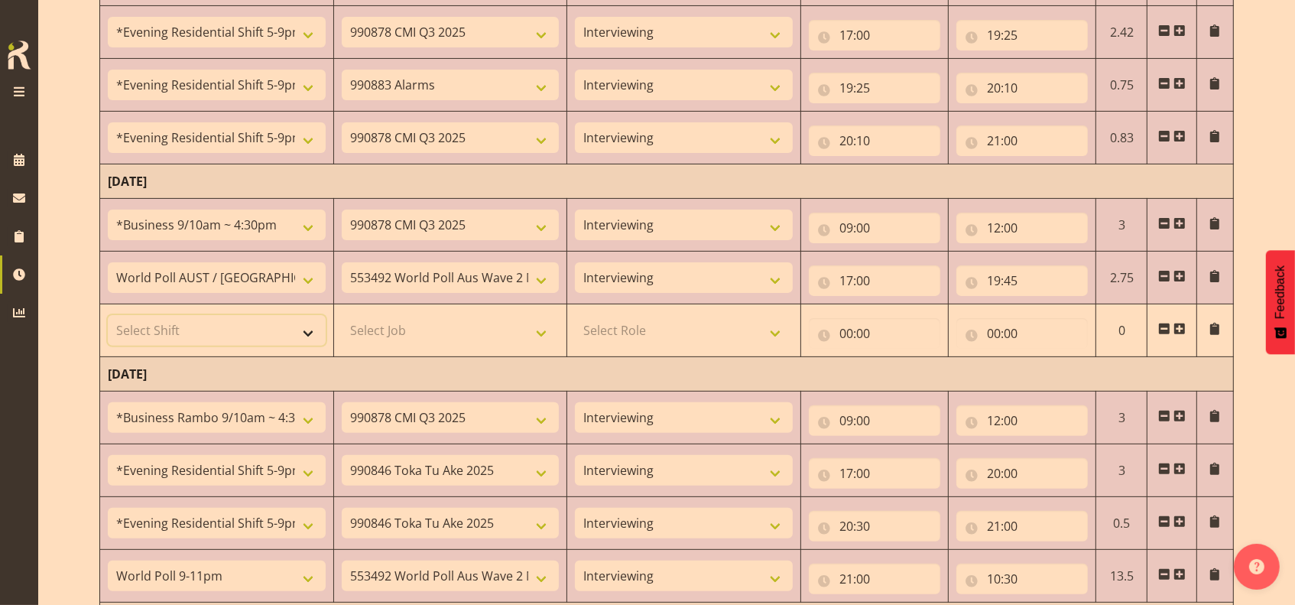
click at [313, 329] on select "Select Shift !!Project Briefing (Job to be assigned) !!Weekend Residential (Ros…" at bounding box center [217, 330] width 218 height 31
select select "48116"
click at [108, 315] on select "Select Shift !!Project Briefing (Job to be assigned) !!Weekend Residential (Ros…" at bounding box center [217, 330] width 218 height 31
click at [545, 332] on select "Select Job 550060 IF Admin 553492 World Poll Aus Wave 2 Main 2025 553500 BFM [D…" at bounding box center [451, 330] width 218 height 31
select select "10239"
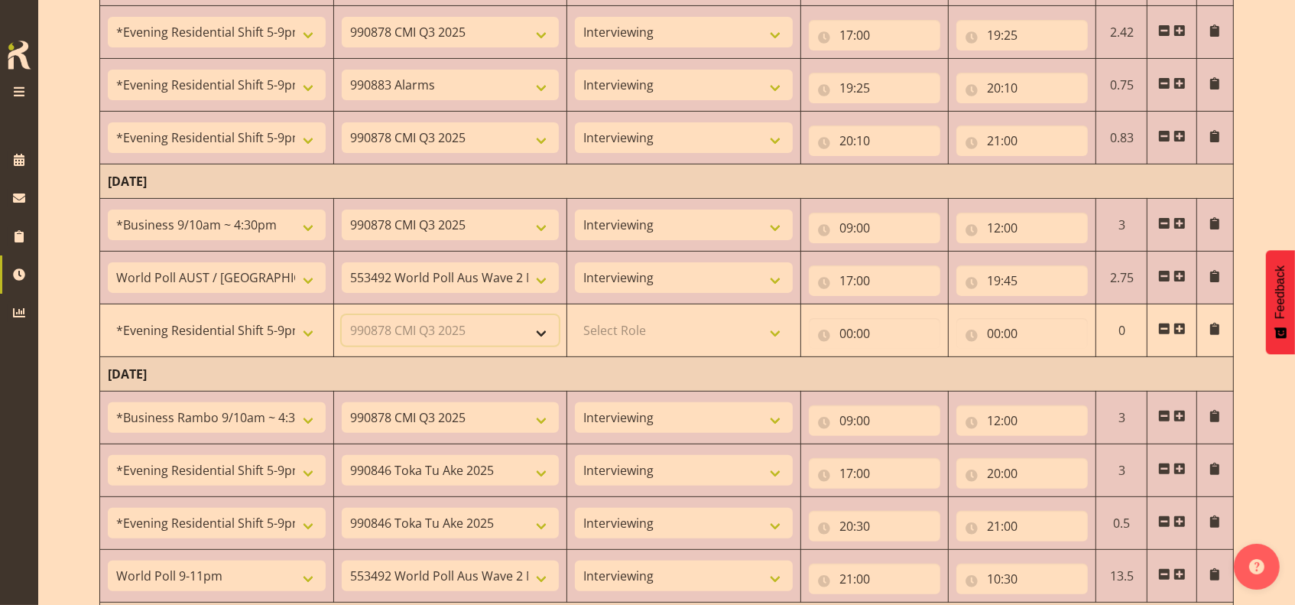
click at [342, 315] on select "Select Job 550060 IF Admin 553492 World Poll Aus Wave 2 Main 2025 553500 BFM [D…" at bounding box center [451, 330] width 218 height 31
click at [777, 333] on select "Select Role Briefing Interviewing" at bounding box center [684, 330] width 218 height 31
select select "47"
click at [575, 315] on select "Select Role Briefing Interviewing" at bounding box center [684, 330] width 218 height 31
click at [844, 330] on input "00:00" at bounding box center [874, 333] width 131 height 31
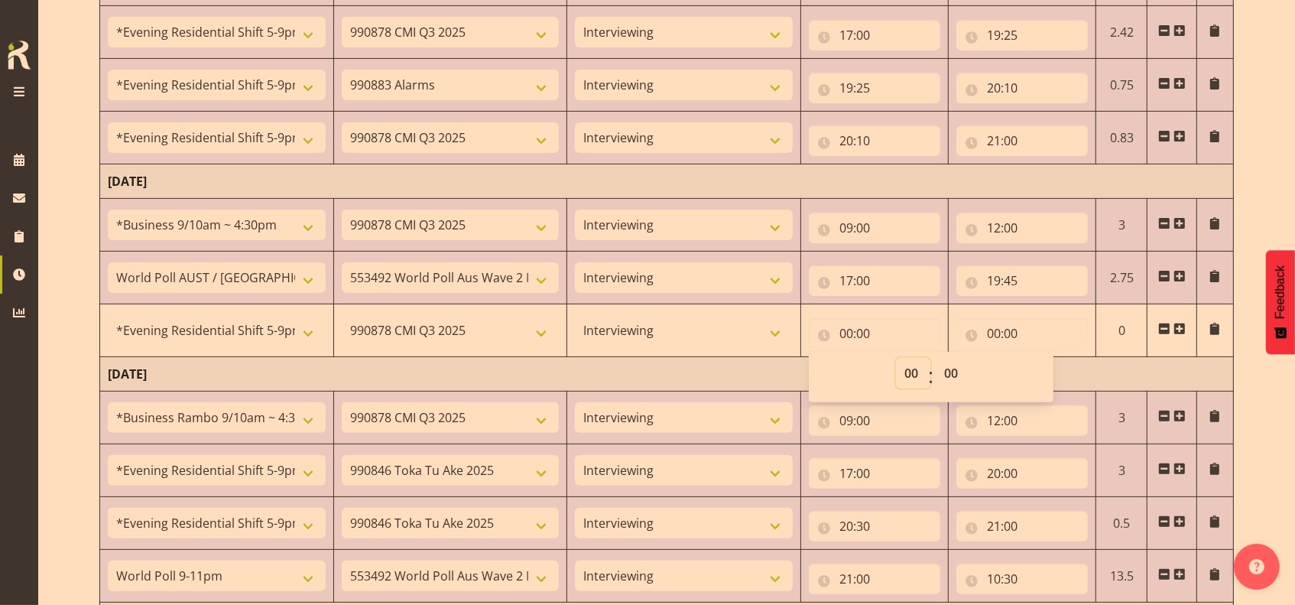
click at [907, 367] on select "00 01 02 03 04 05 06 07 08 09 10 11 12 13 14 15 16 17 18 19 20 21 22 23" at bounding box center [913, 373] width 34 height 31
click at [728, 325] on select "Briefing Interviewing" at bounding box center [684, 330] width 218 height 31
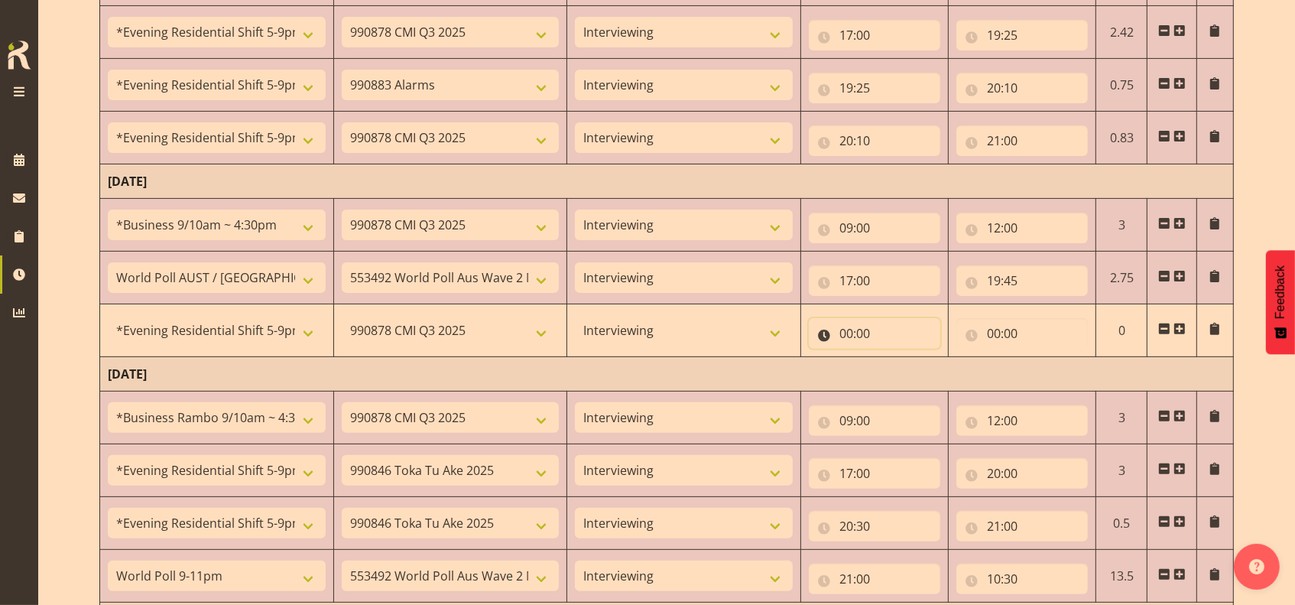
click at [846, 333] on input "00:00" at bounding box center [874, 333] width 131 height 31
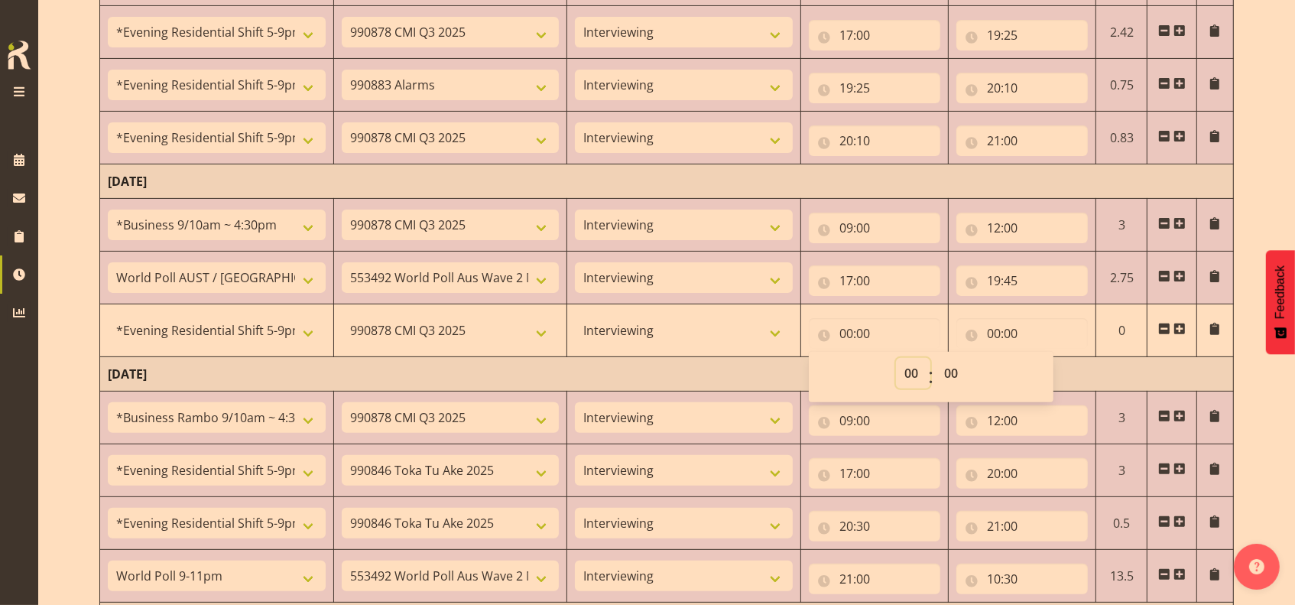
click at [909, 368] on select "00 01 02 03 04 05 06 07 08 09 10 11 12 13 14 15 16 17 18 19 20 21 22 23" at bounding box center [913, 373] width 34 height 31
select select "19"
click at [896, 358] on select "00 01 02 03 04 05 06 07 08 09 10 11 12 13 14 15 16 17 18 19 20 21 22 23" at bounding box center [913, 373] width 34 height 31
type input "19:00"
click at [949, 368] on select "00 01 02 03 04 05 06 07 08 09 10 11 12 13 14 15 16 17 18 19 20 21 22 23 24 25 2…" at bounding box center [953, 373] width 34 height 31
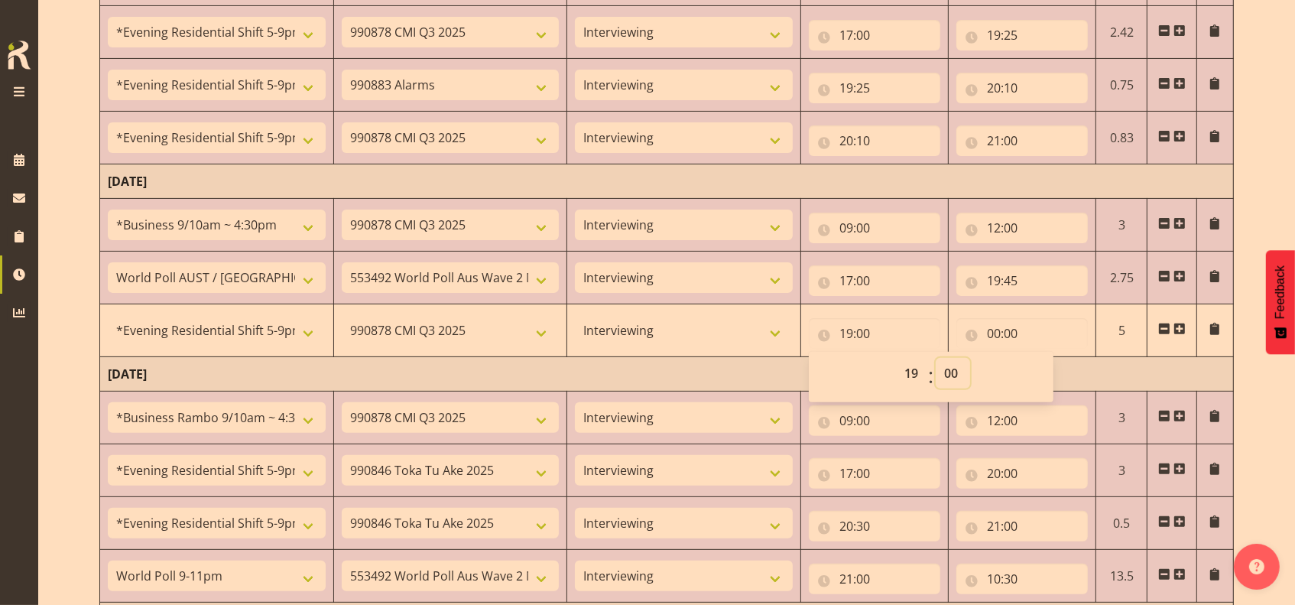
select select "45"
click at [936, 358] on select "00 01 02 03 04 05 06 07 08 09 10 11 12 13 14 15 16 17 18 19 20 21 22 23 24 25 2…" at bounding box center [953, 373] width 34 height 31
type input "19:45"
click at [992, 329] on input "00:00" at bounding box center [1021, 333] width 131 height 31
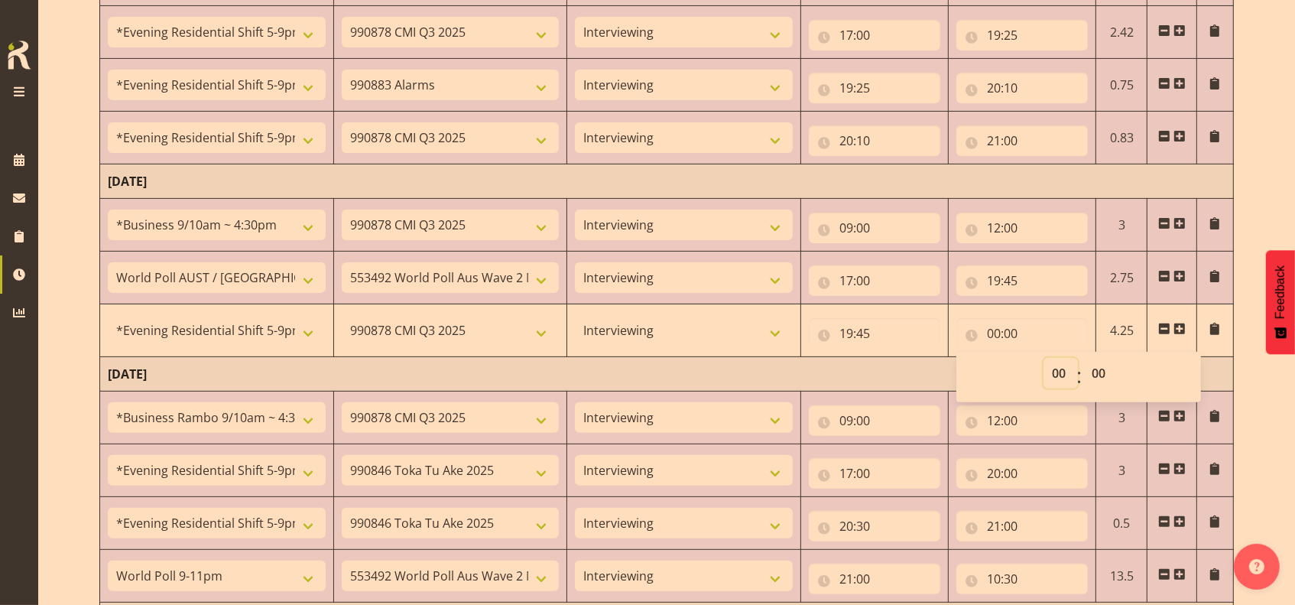
click at [1057, 370] on select "00 01 02 03 04 05 06 07 08 09 10 11 12 13 14 15 16 17 18 19 20 21 22 23" at bounding box center [1061, 373] width 34 height 31
select select "21"
click at [1044, 358] on select "00 01 02 03 04 05 06 07 08 09 10 11 12 13 14 15 16 17 18 19 20 21 22 23" at bounding box center [1061, 373] width 34 height 31
type input "21:00"
click at [920, 368] on td "[DATE]" at bounding box center [667, 374] width 1134 height 34
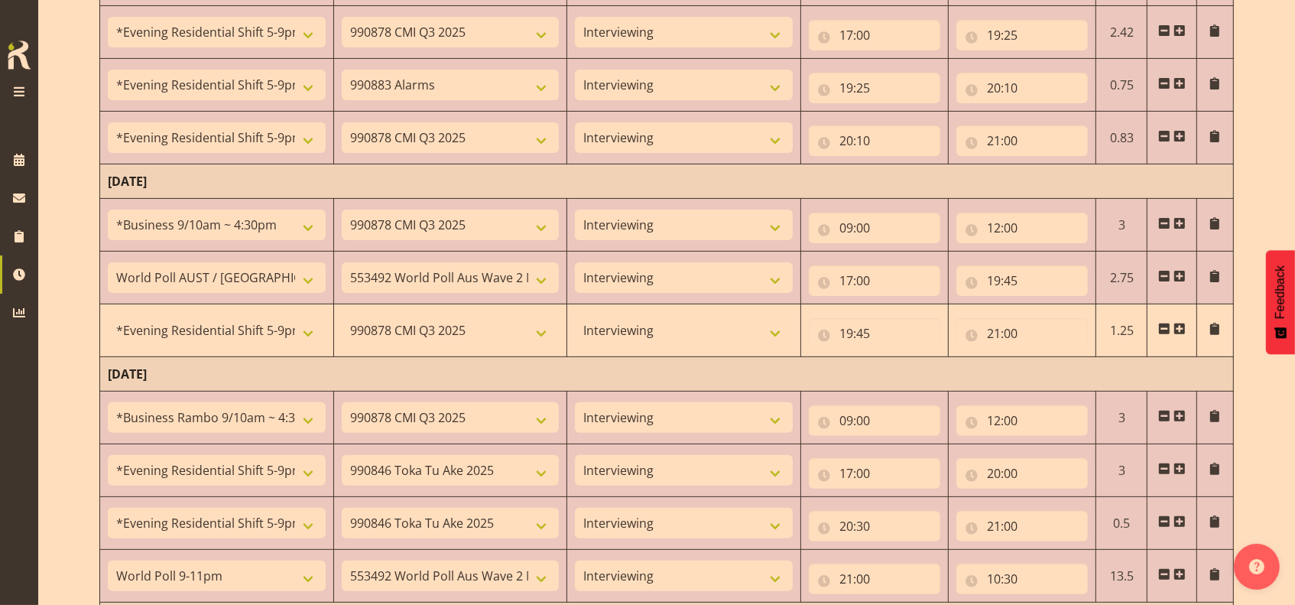
click at [1184, 325] on span at bounding box center [1179, 329] width 12 height 12
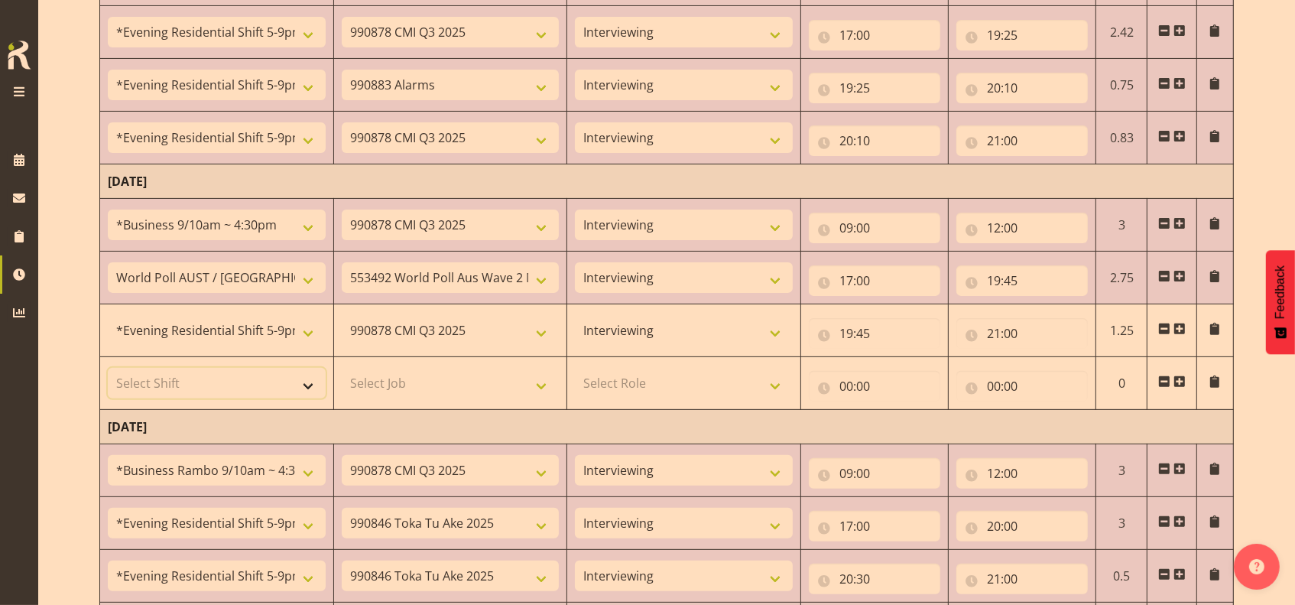
click at [313, 388] on select "Select Shift !!Project Briefing (Job to be assigned) !!Weekend Residential (Ros…" at bounding box center [217, 383] width 218 height 31
select select "56692"
click at [108, 368] on select "Select Shift !!Project Briefing (Job to be assigned) !!Weekend Residential (Ros…" at bounding box center [217, 383] width 218 height 31
click at [538, 382] on select "Select Job 550060 IF Admin 553492 World Poll Aus Wave 2 Main 2025 553500 BFM [D…" at bounding box center [451, 383] width 218 height 31
select select "10499"
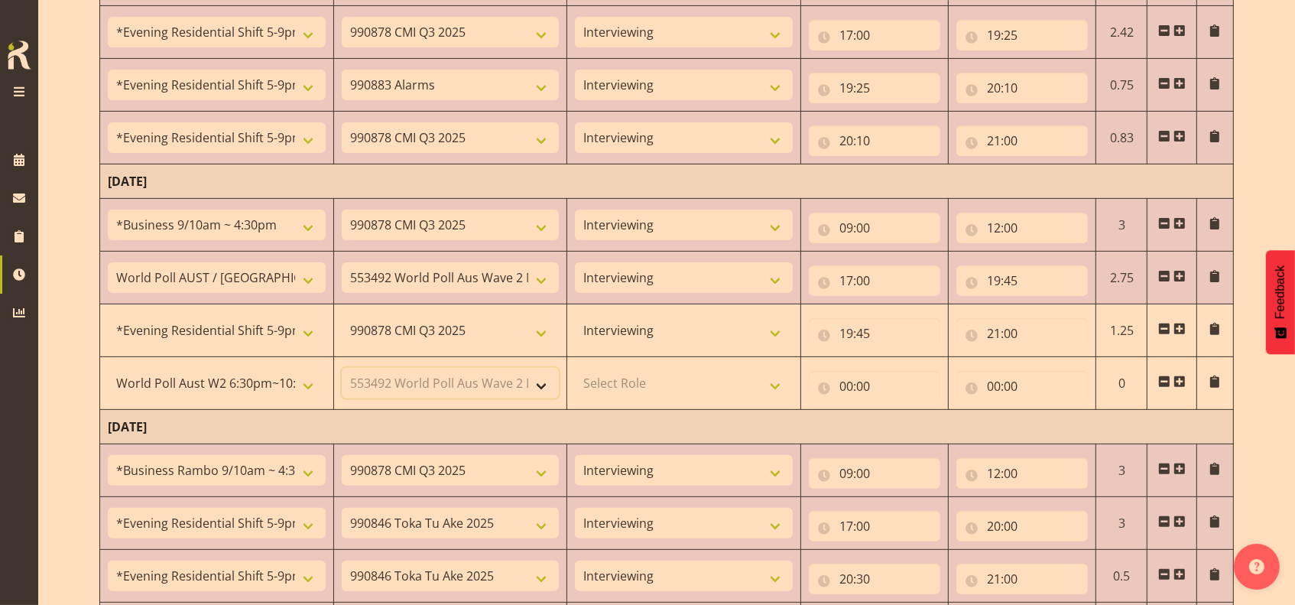
click at [342, 368] on select "Select Job 550060 IF Admin 553492 World Poll Aus Wave 2 Main 2025 553500 BFM [D…" at bounding box center [451, 383] width 218 height 31
click at [777, 382] on select "Select Role Briefing Interviewing" at bounding box center [684, 383] width 218 height 31
select select "47"
click at [575, 368] on select "Select Role Briefing Interviewing" at bounding box center [684, 383] width 218 height 31
click at [849, 386] on input "00:00" at bounding box center [874, 386] width 131 height 31
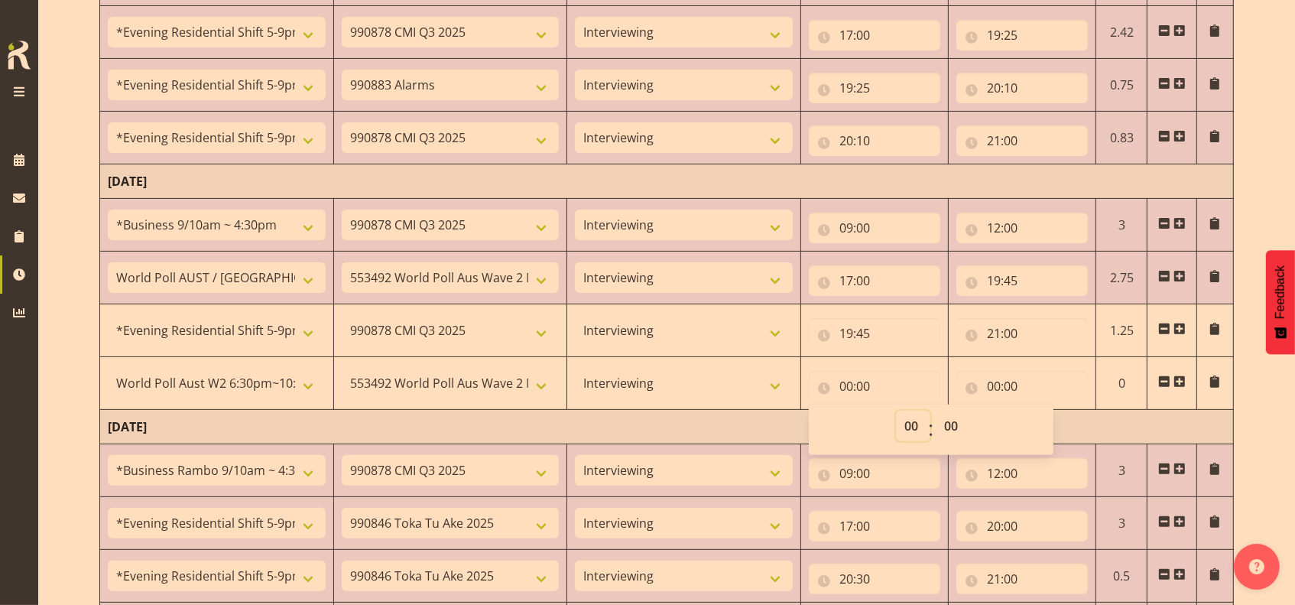
drag, startPoint x: 905, startPoint y: 427, endPoint x: 907, endPoint y: 409, distance: 18.5
click at [906, 427] on select "00 01 02 03 04 05 06 07 08 09 10 11 12 13 14 15 16 17 18 19 20 21 22 23" at bounding box center [913, 426] width 34 height 31
select select "21"
click at [896, 411] on select "00 01 02 03 04 05 06 07 08 09 10 11 12 13 14 15 16 17 18 19 20 21 22 23" at bounding box center [913, 426] width 34 height 31
type input "21:00"
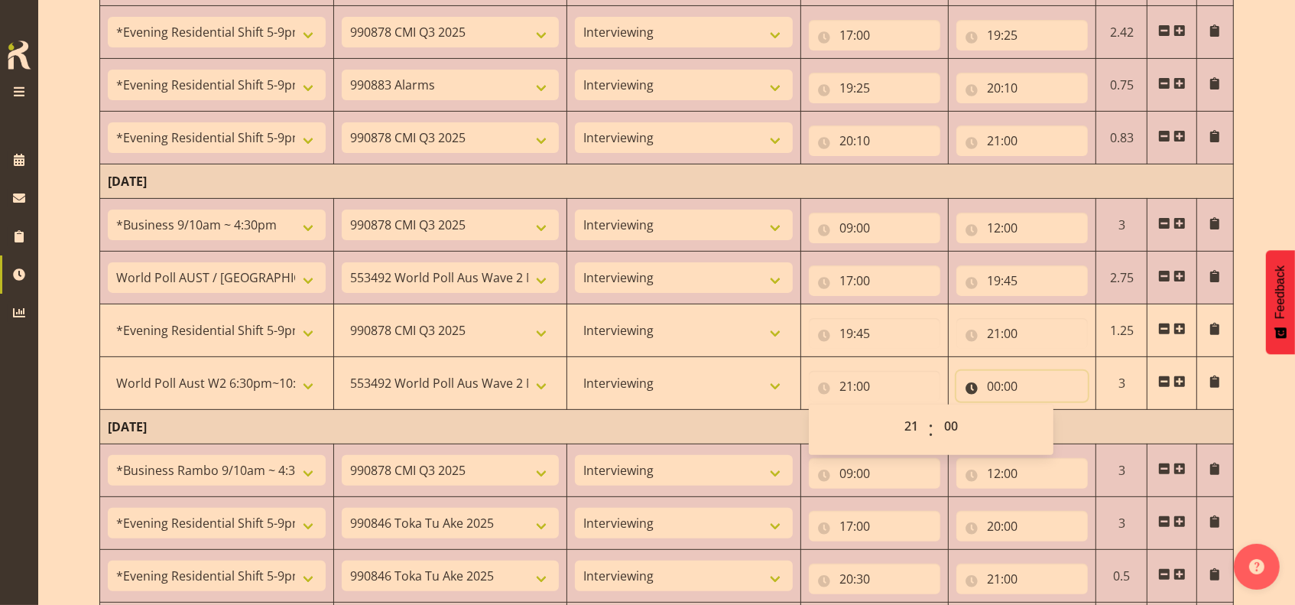
click at [991, 385] on input "00:00" at bounding box center [1021, 386] width 131 height 31
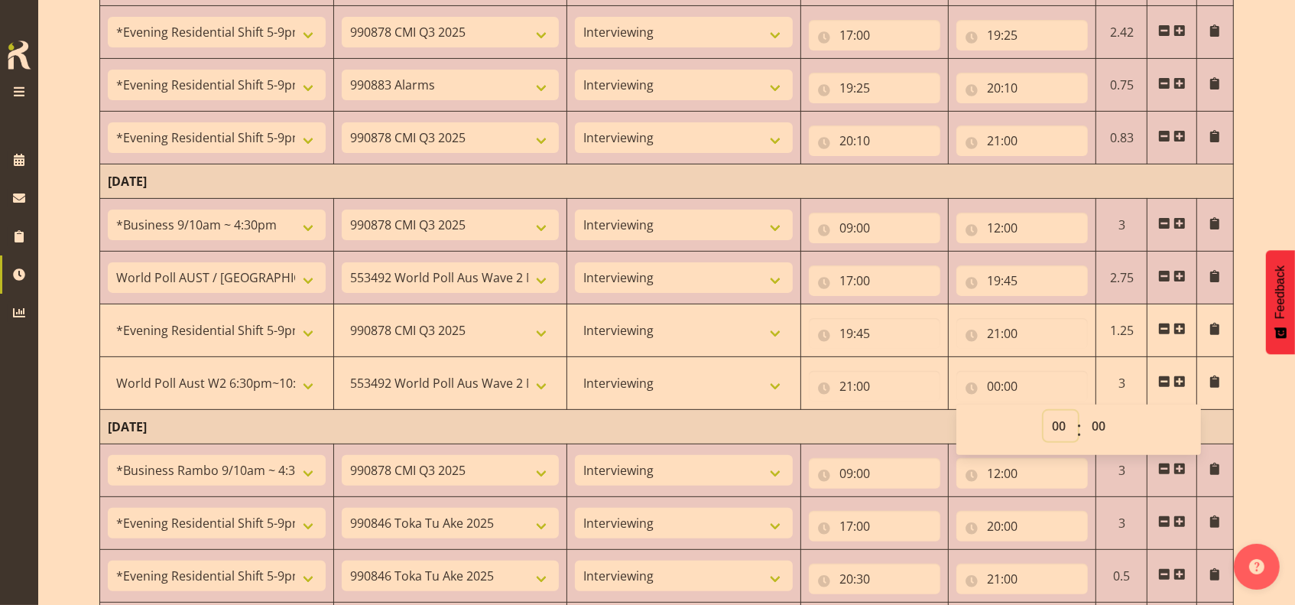
click at [1051, 425] on select "00 01 02 03 04 05 06 07 08 09 10 11 12 13 14 15 16 17 18 19 20 21 22 23" at bounding box center [1061, 426] width 34 height 31
select select "22"
click at [1044, 411] on select "00 01 02 03 04 05 06 07 08 09 10 11 12 13 14 15 16 17 18 19 20 21 22 23" at bounding box center [1061, 426] width 34 height 31
type input "22:00"
click at [1099, 428] on select "00 01 02 03 04 05 06 07 08 09 10 11 12 13 14 15 16 17 18 19 20 21 22 23 24 25 2…" at bounding box center [1100, 426] width 34 height 31
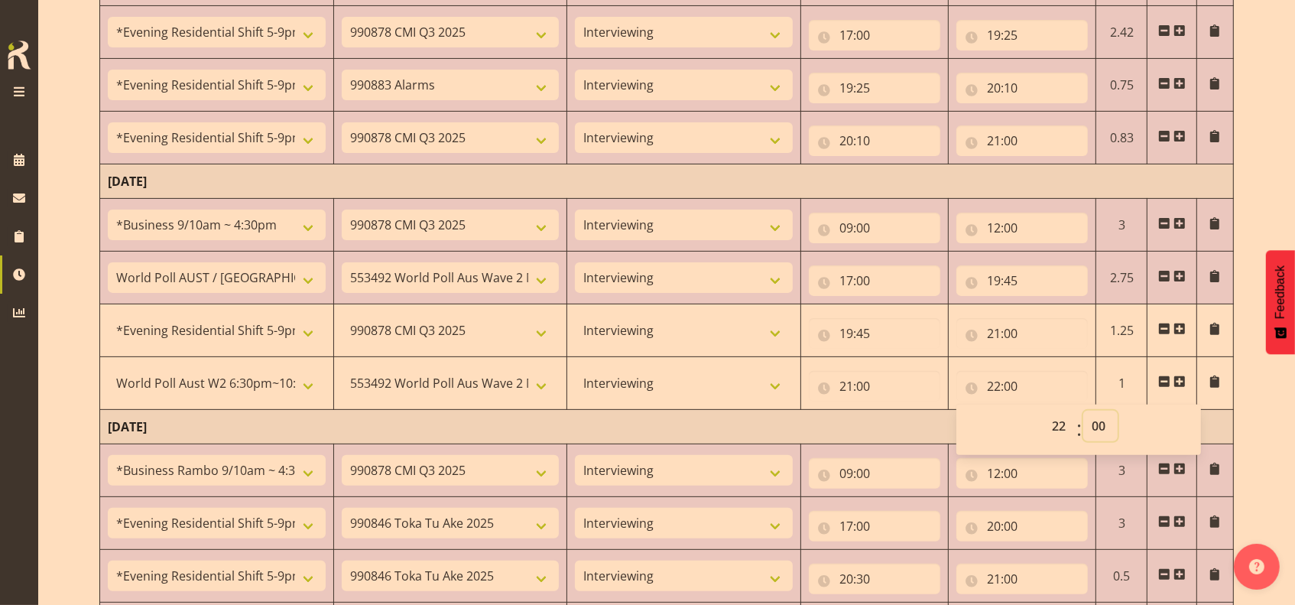
select select "30"
click at [1083, 411] on select "00 01 02 03 04 05 06 07 08 09 10 11 12 13 14 15 16 17 18 19 20 21 22 23 24 25 2…" at bounding box center [1100, 426] width 34 height 31
type input "22:30"
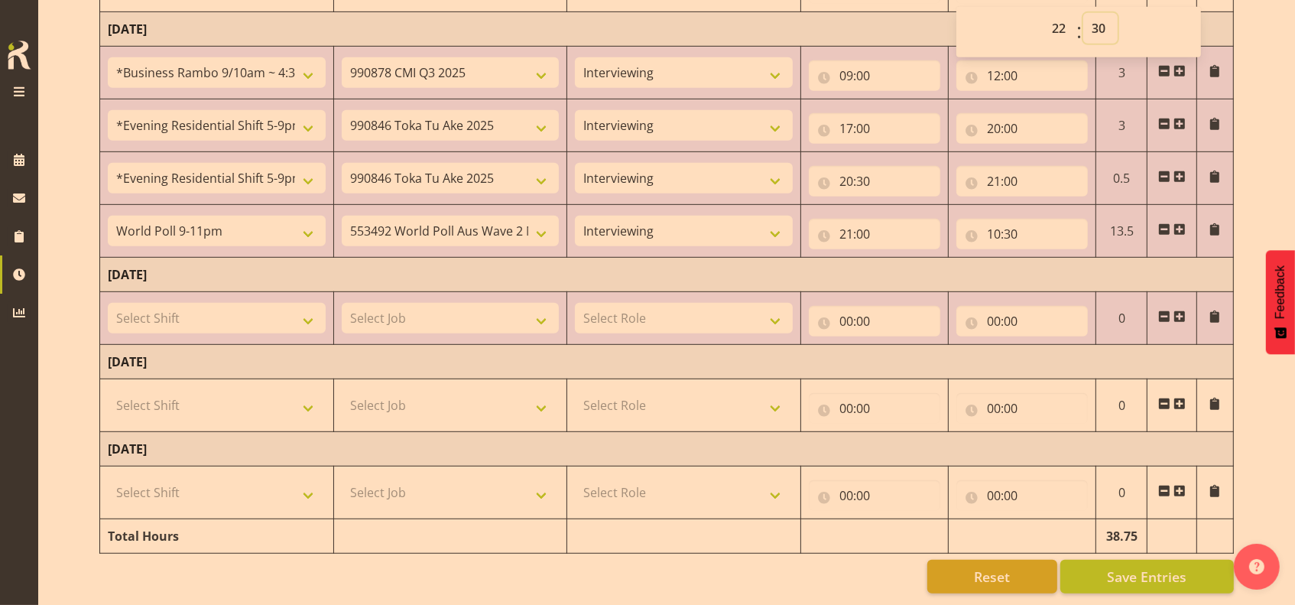
scroll to position [820, 0]
click at [1130, 566] on span "Save Entries" at bounding box center [1147, 576] width 80 height 20
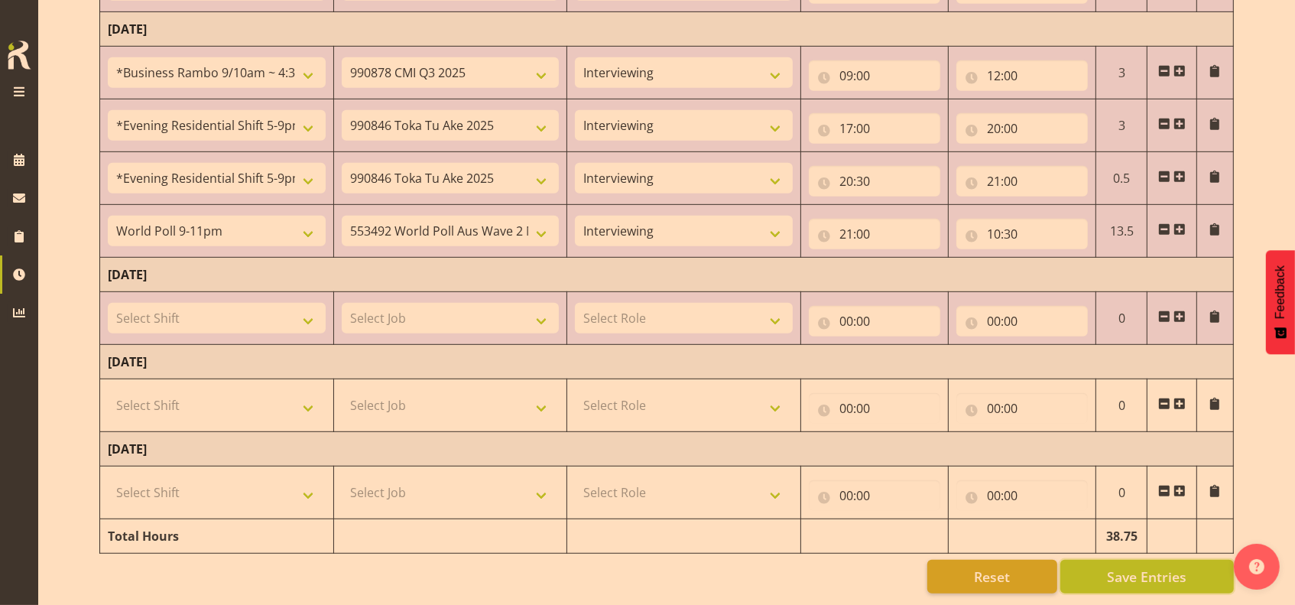
scroll to position [617, 0]
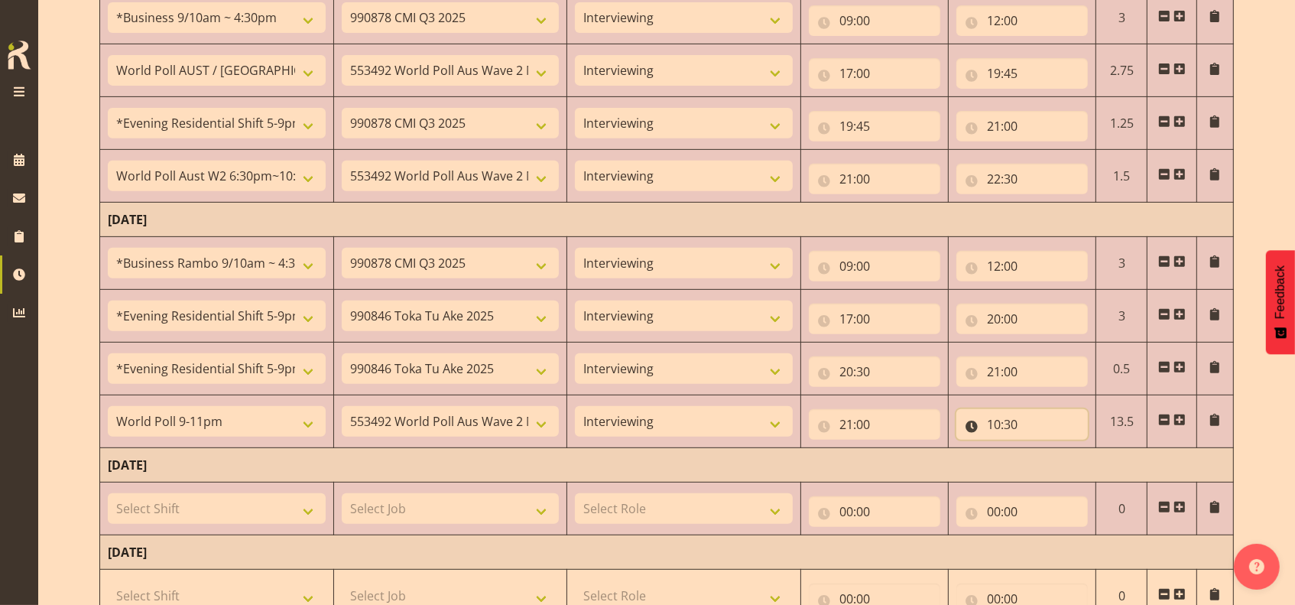
click at [995, 418] on input "10:30" at bounding box center [1021, 424] width 131 height 31
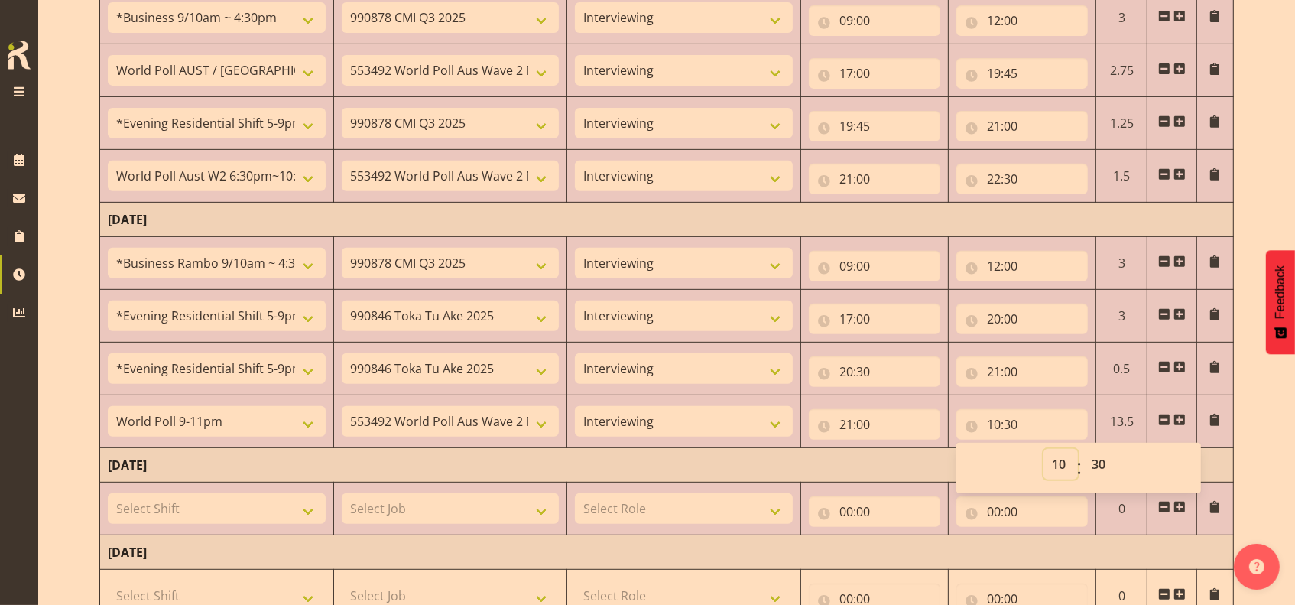
click at [1066, 463] on select "00 01 02 03 04 05 06 07 08 09 10 11 12 13 14 15 16 17 18 19 20 21 22 23" at bounding box center [1061, 464] width 34 height 31
select select "22"
click at [1044, 449] on select "00 01 02 03 04 05 06 07 08 09 10 11 12 13 14 15 16 17 18 19 20 21 22 23" at bounding box center [1061, 464] width 34 height 31
type input "22:30"
click at [923, 458] on td "[DATE]" at bounding box center [667, 465] width 1134 height 34
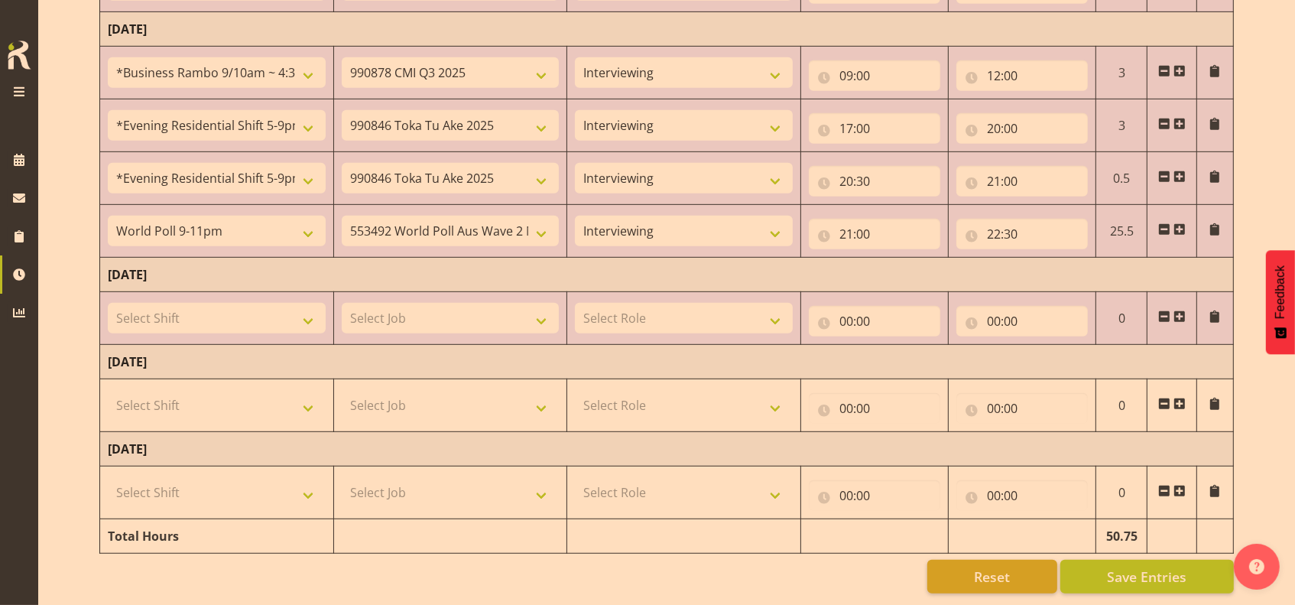
scroll to position [820, 0]
click at [1119, 566] on span "Save Entries" at bounding box center [1147, 576] width 80 height 20
click at [1144, 566] on span "Save Entries" at bounding box center [1147, 576] width 80 height 20
